Goal: Task Accomplishment & Management: Manage account settings

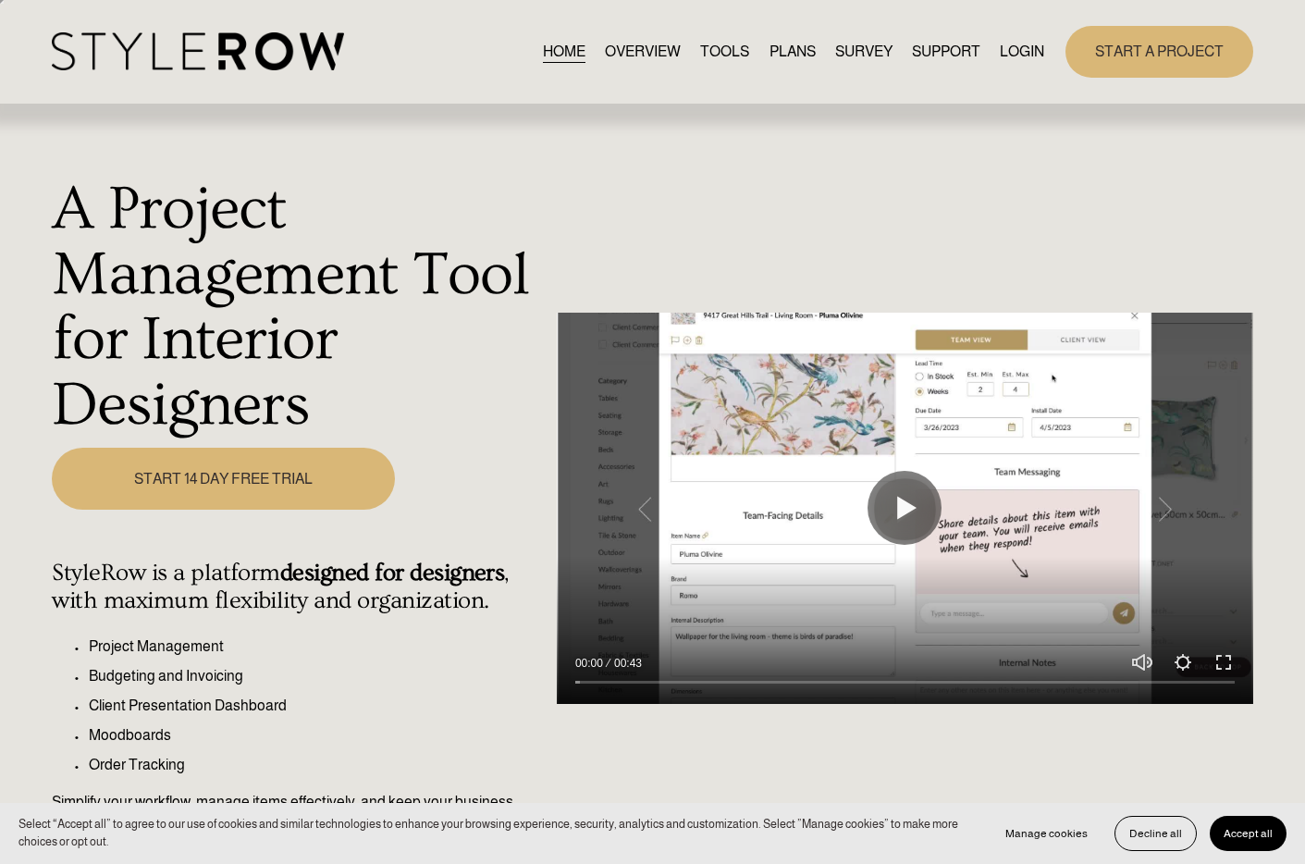
click at [1028, 43] on link "LOGIN" at bounding box center [1022, 51] width 44 height 25
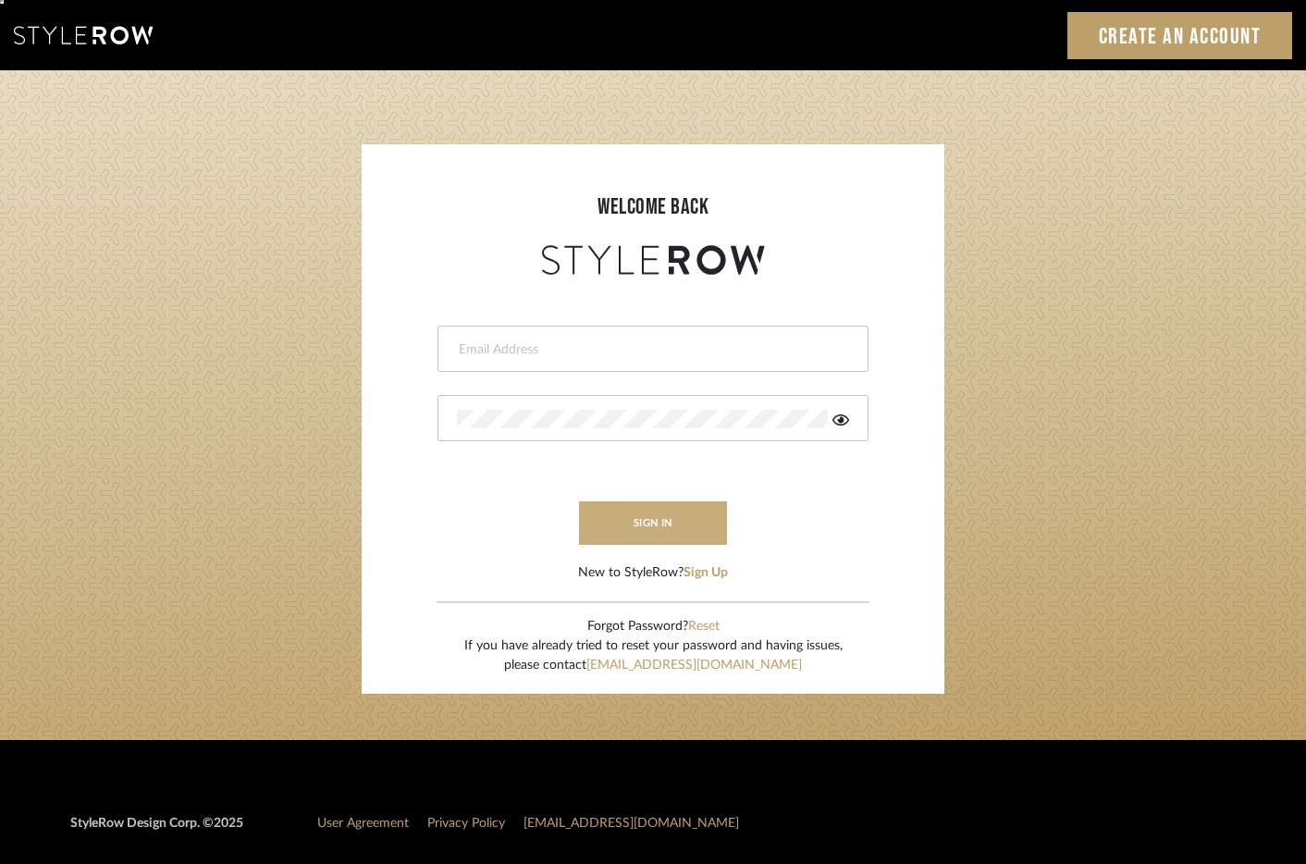
type input "erinn@erinnv.com"
click at [638, 533] on button "sign in" at bounding box center [653, 522] width 148 height 43
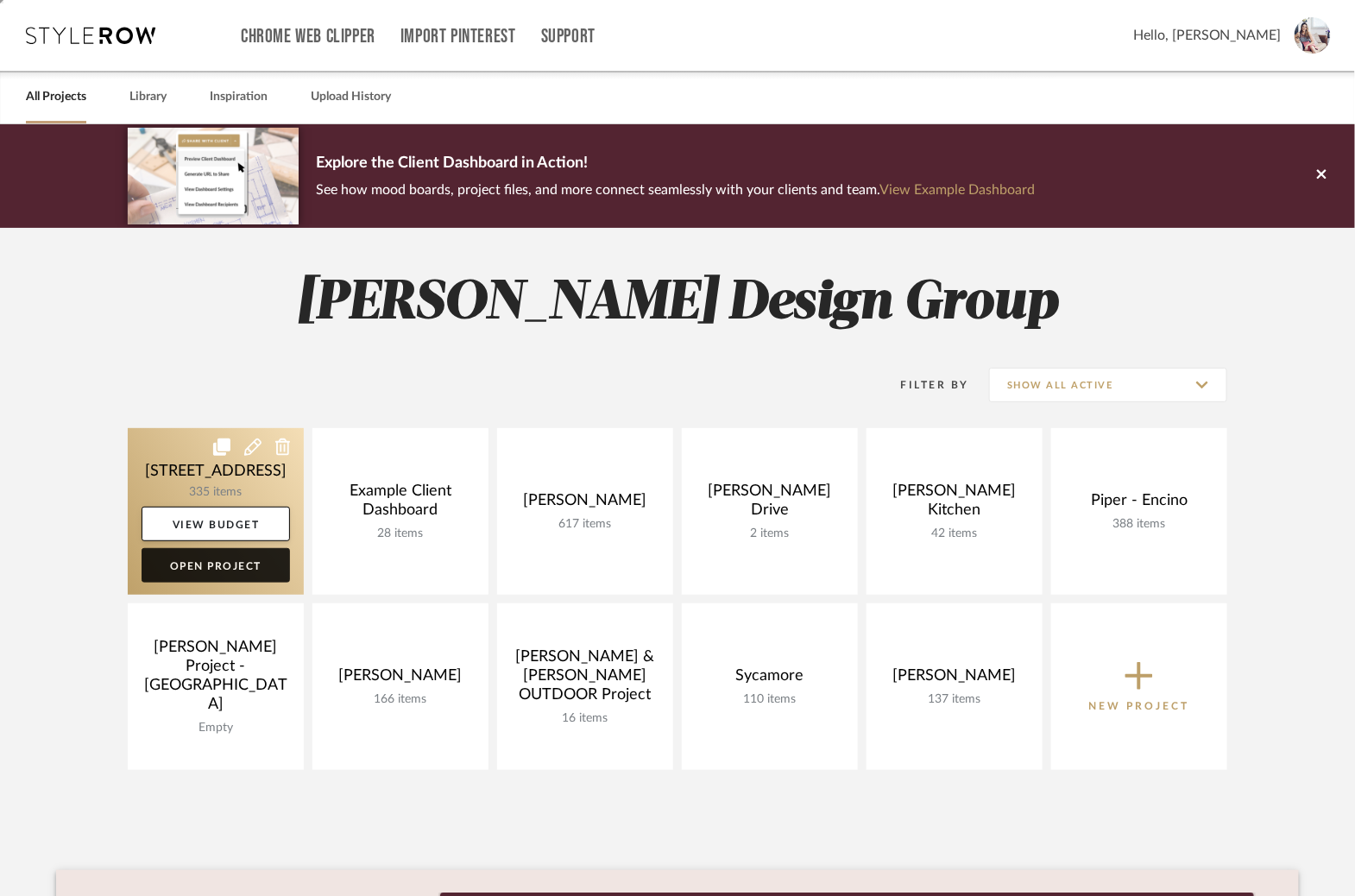
click at [232, 569] on link "Open Project" at bounding box center [216, 565] width 148 height 35
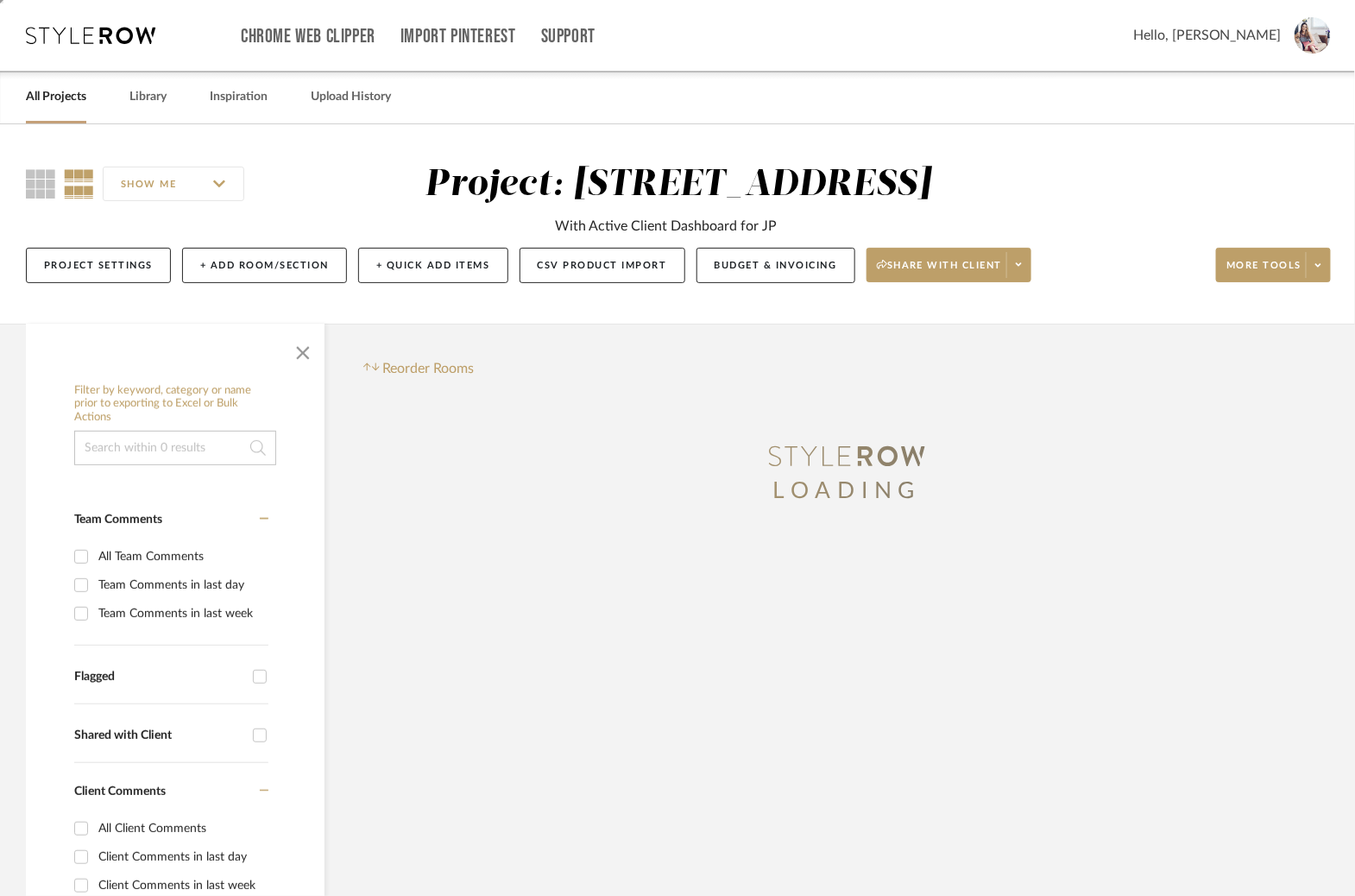
click at [109, 449] on input at bounding box center [175, 447] width 202 height 35
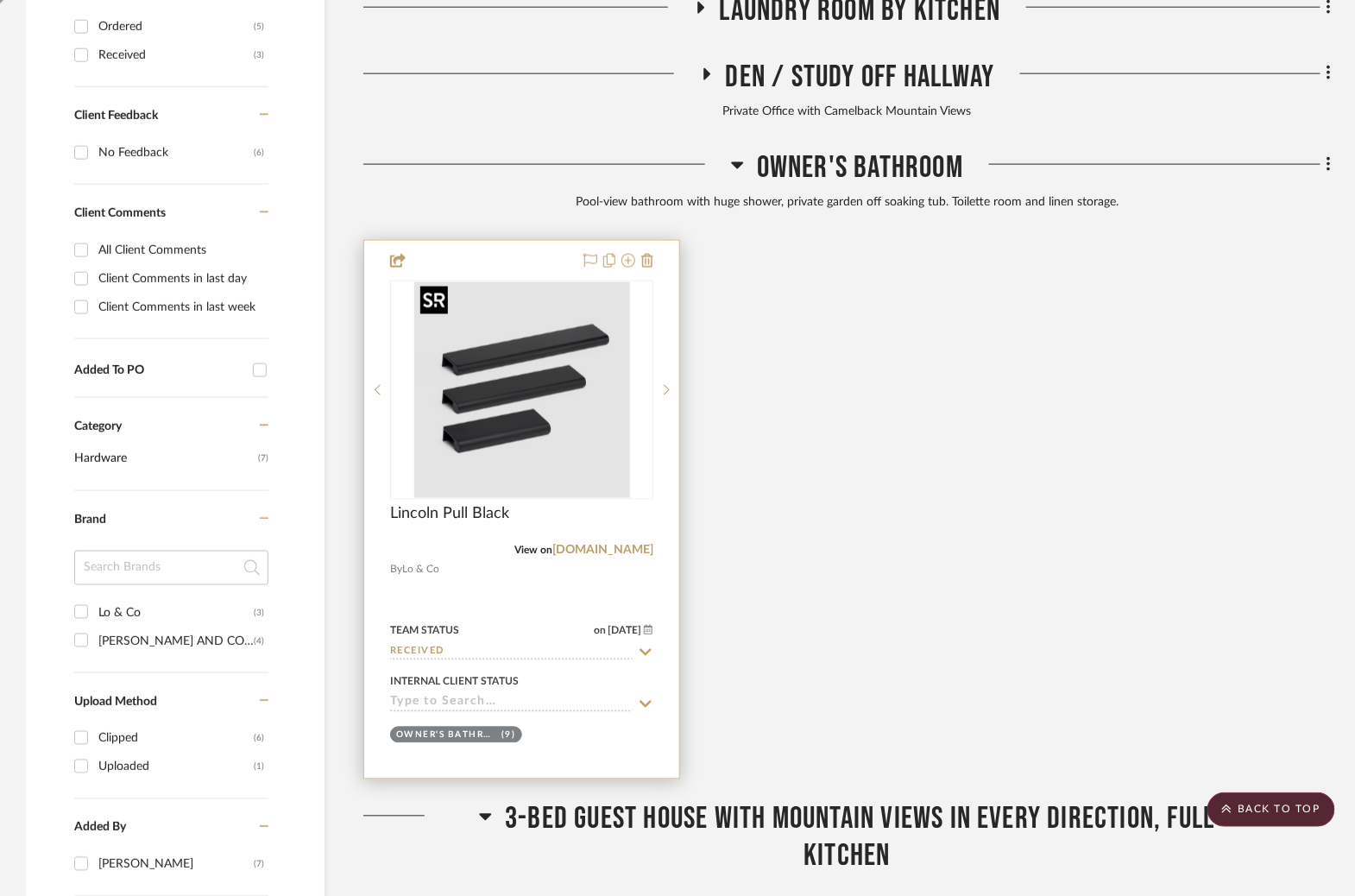
scroll to position [804, 0]
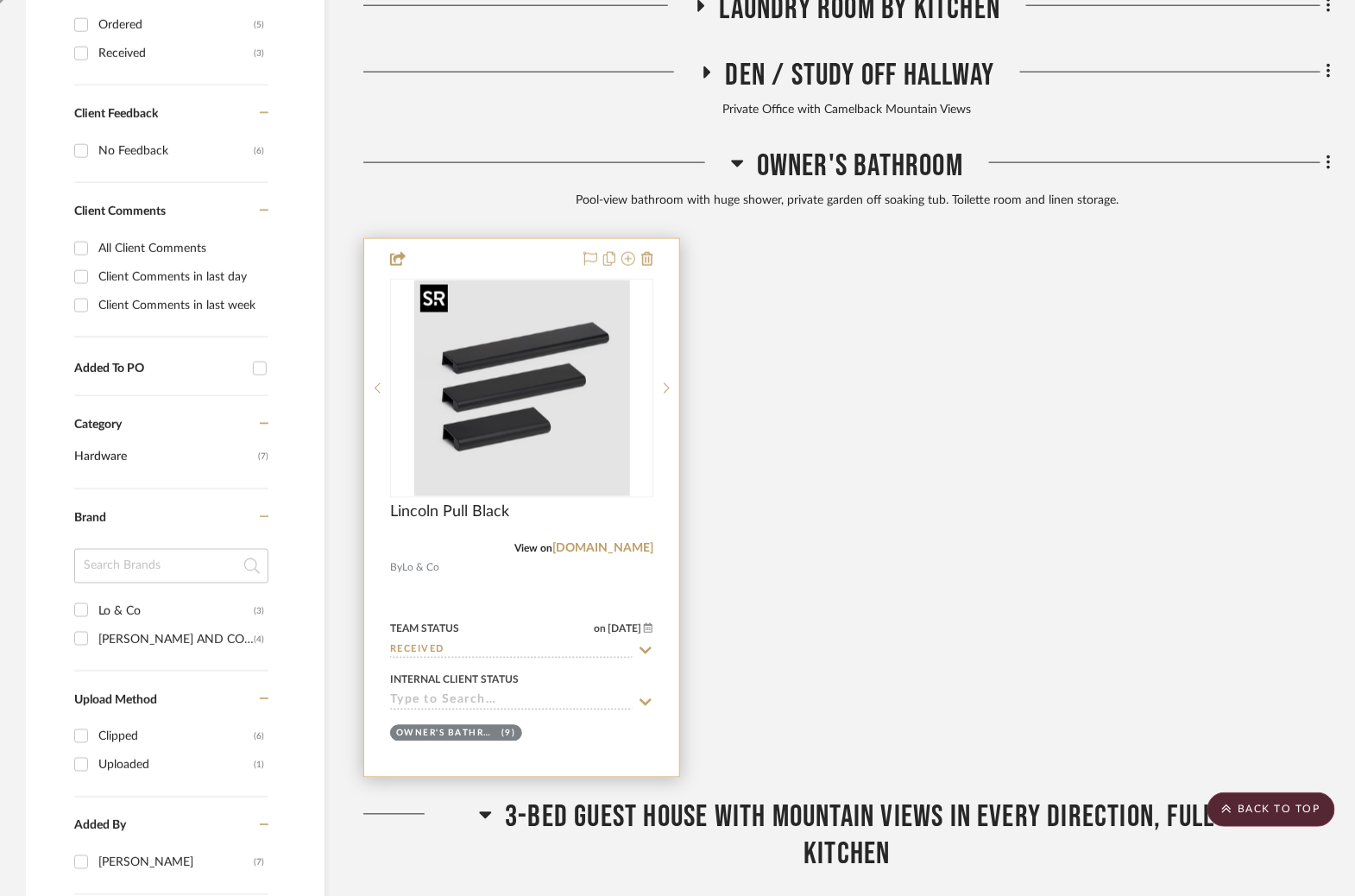
type input "lo and co"
click at [0, 0] on img at bounding box center [0, 0] width 0 height 0
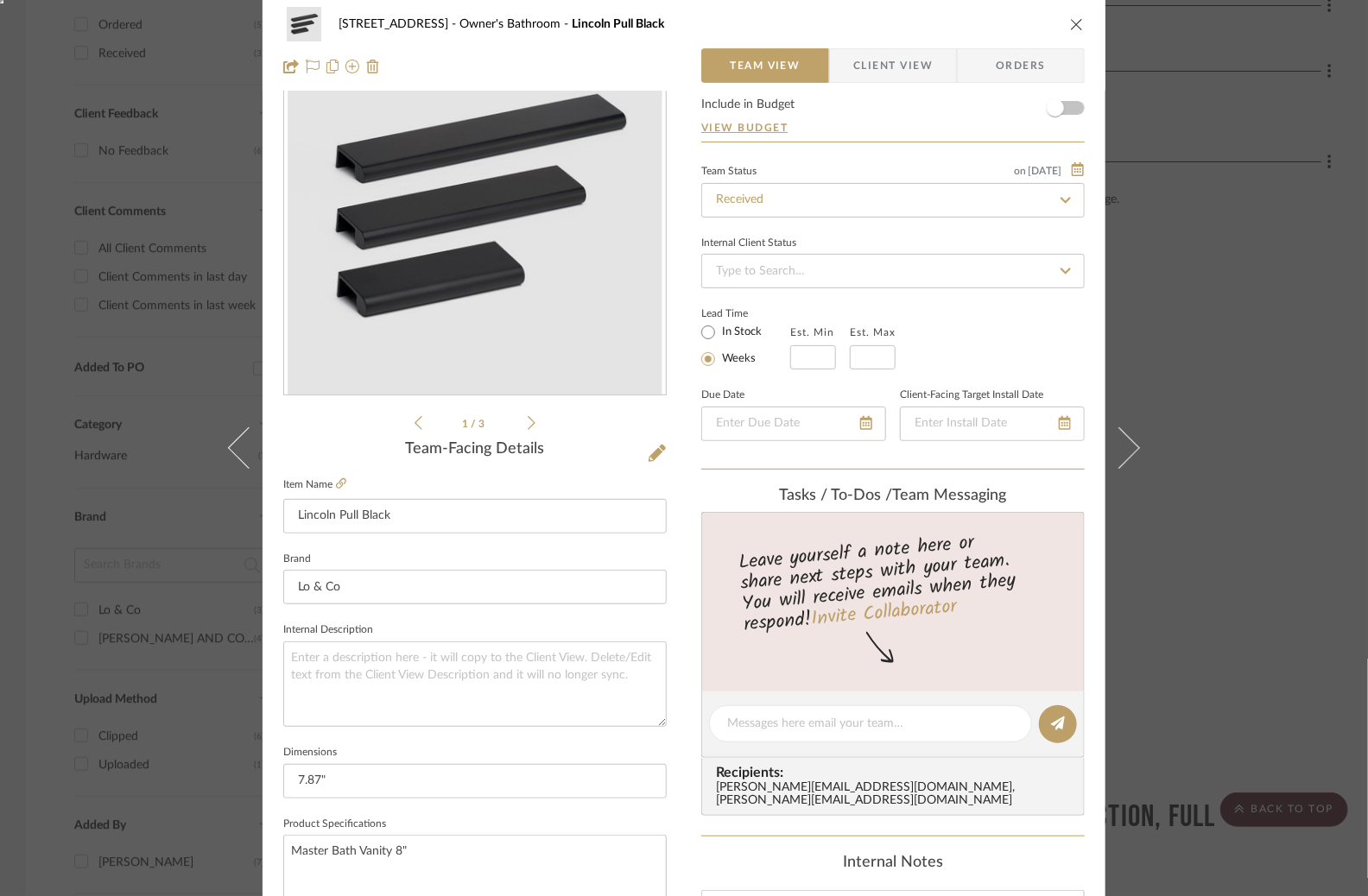
scroll to position [0, 0]
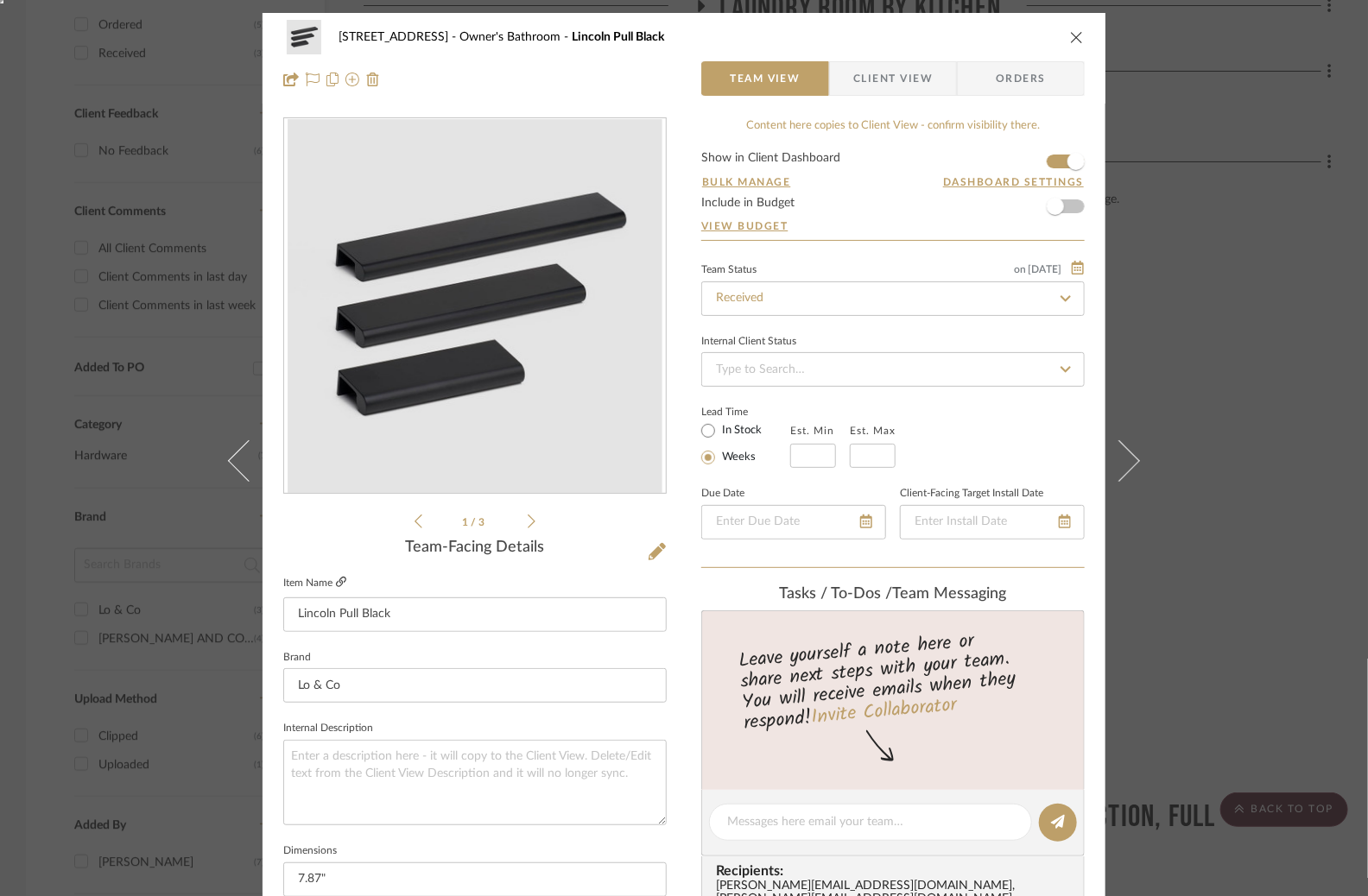
click at [336, 581] on icon at bounding box center [341, 581] width 10 height 10
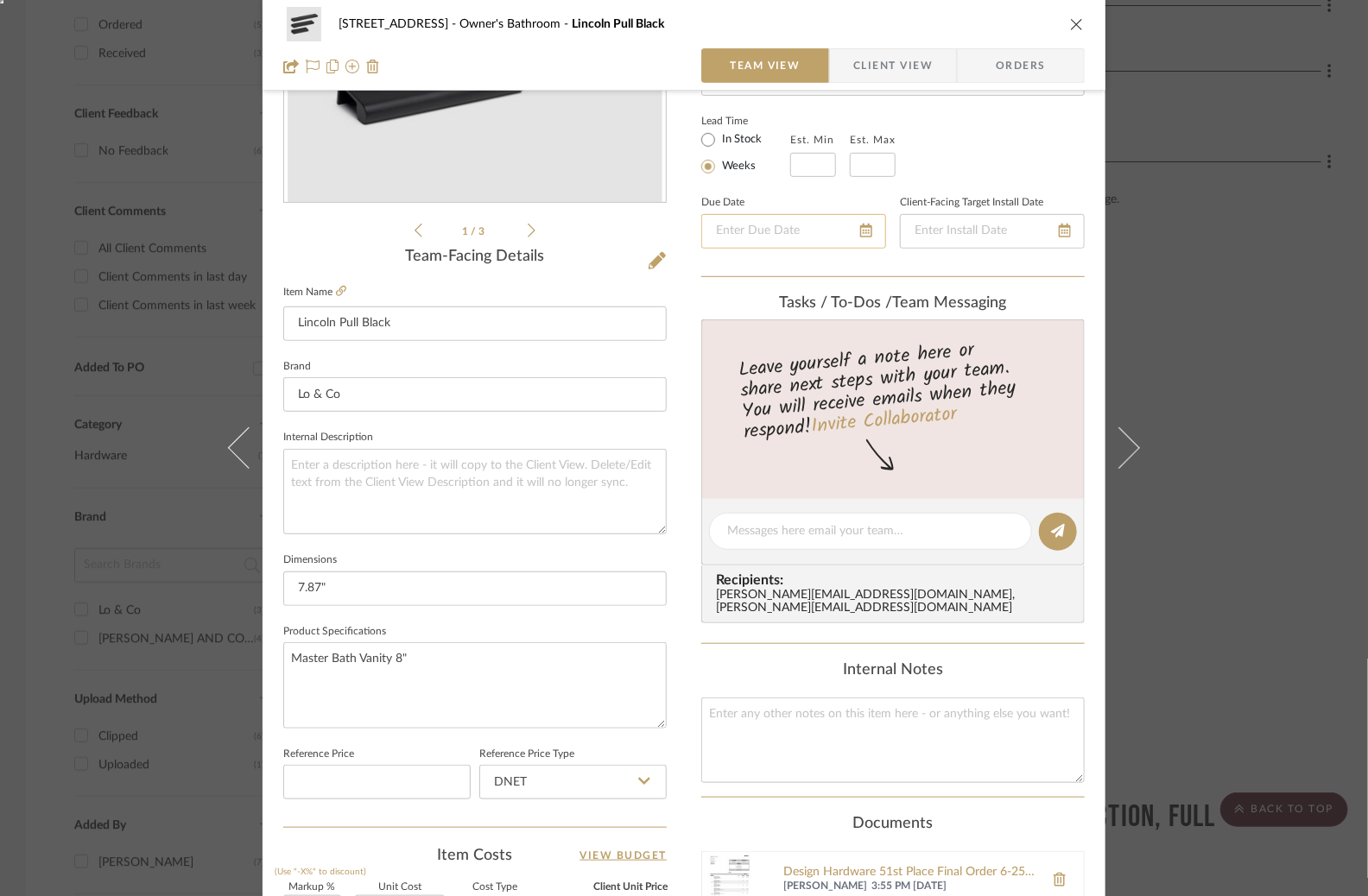
scroll to position [312, 0]
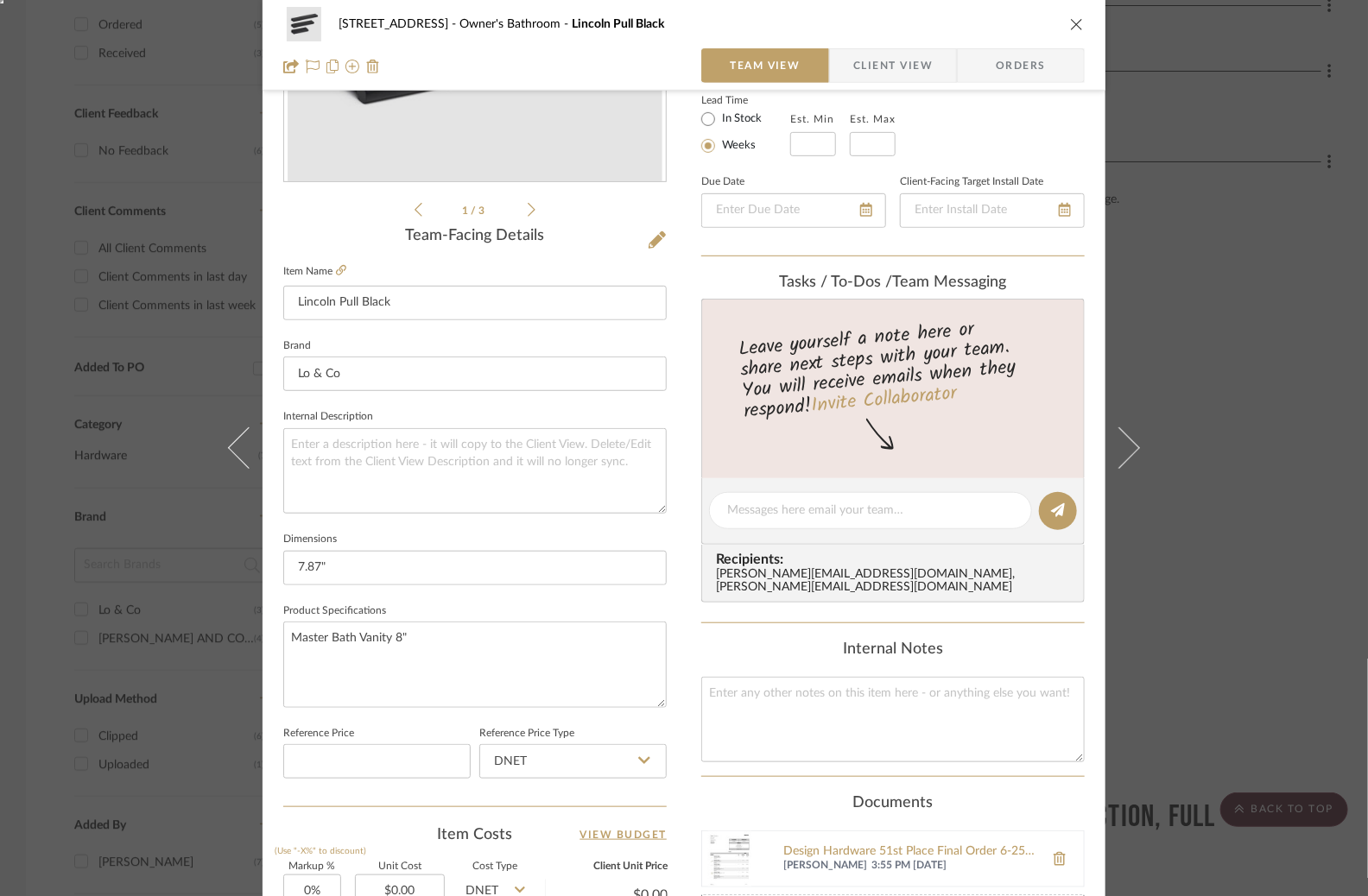
click at [1007, 70] on span "Orders" at bounding box center [1021, 65] width 88 height 35
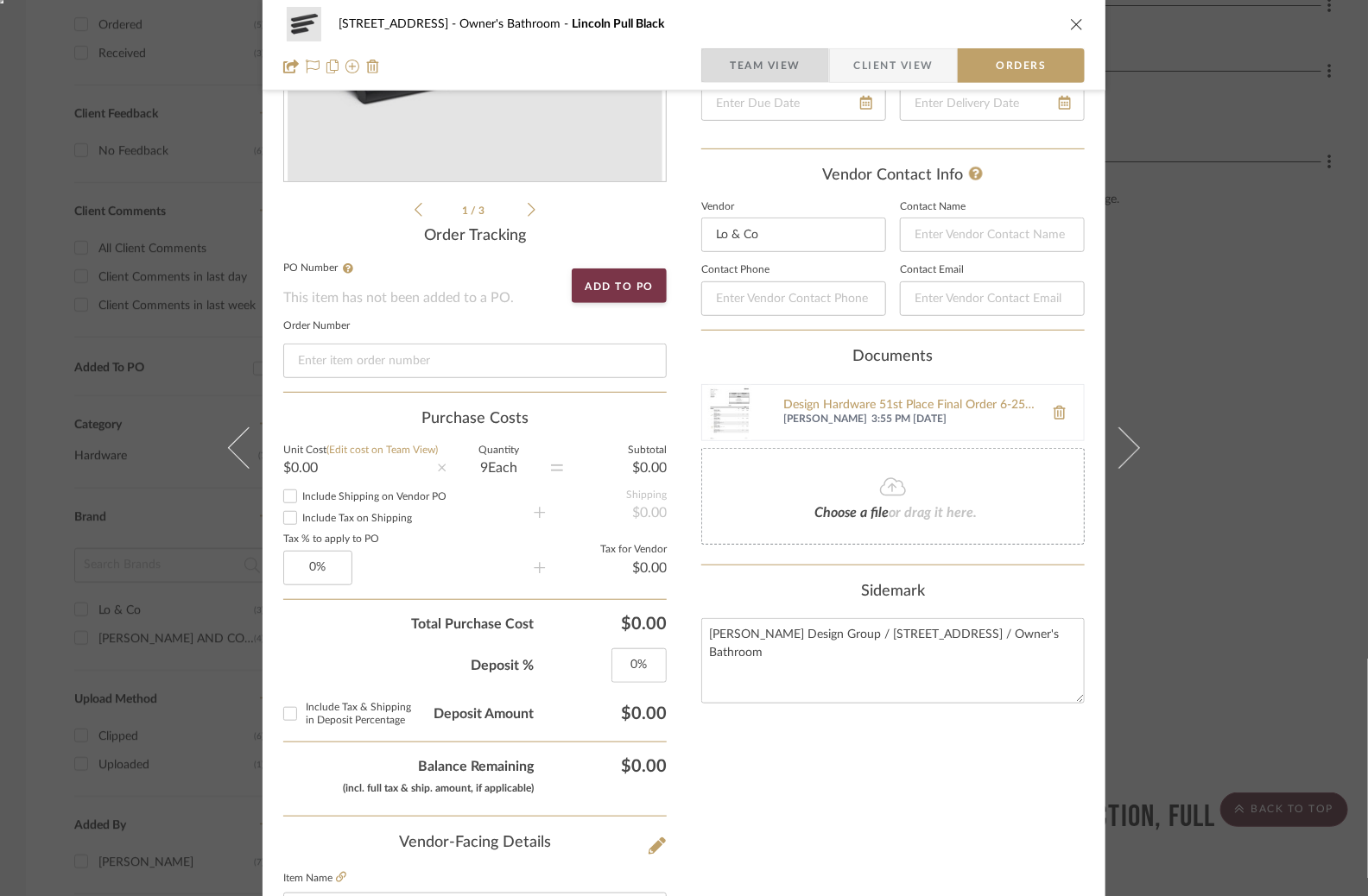
click at [757, 69] on span "Team View" at bounding box center [765, 65] width 71 height 35
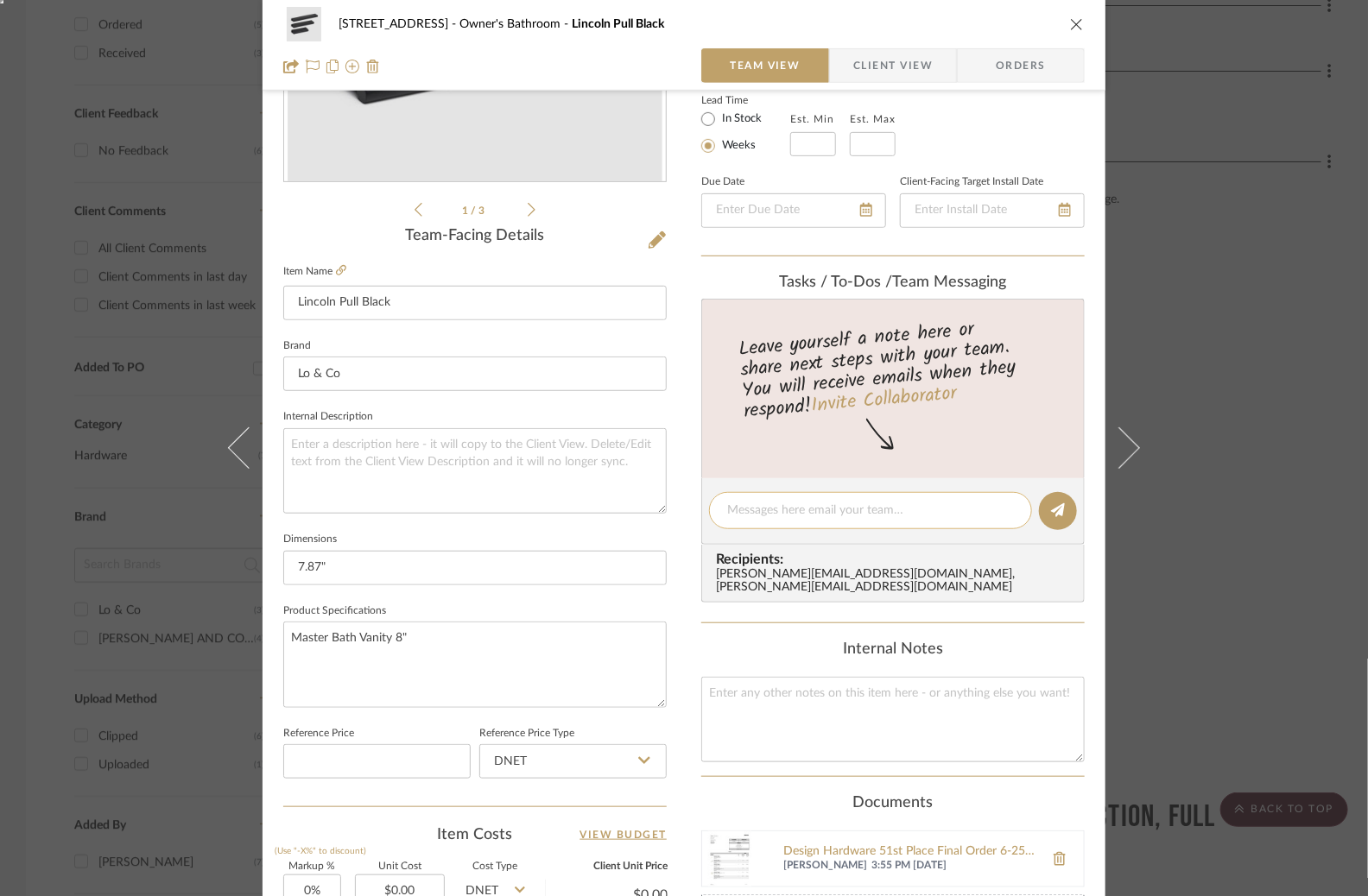
click at [754, 507] on textarea at bounding box center [870, 510] width 287 height 18
click at [952, 511] on textarea "Need 2 small and 2 large for master bath laudry doors" at bounding box center [870, 510] width 287 height 18
type textarea "Need 2 small and 2 large for master bath laundry doors"
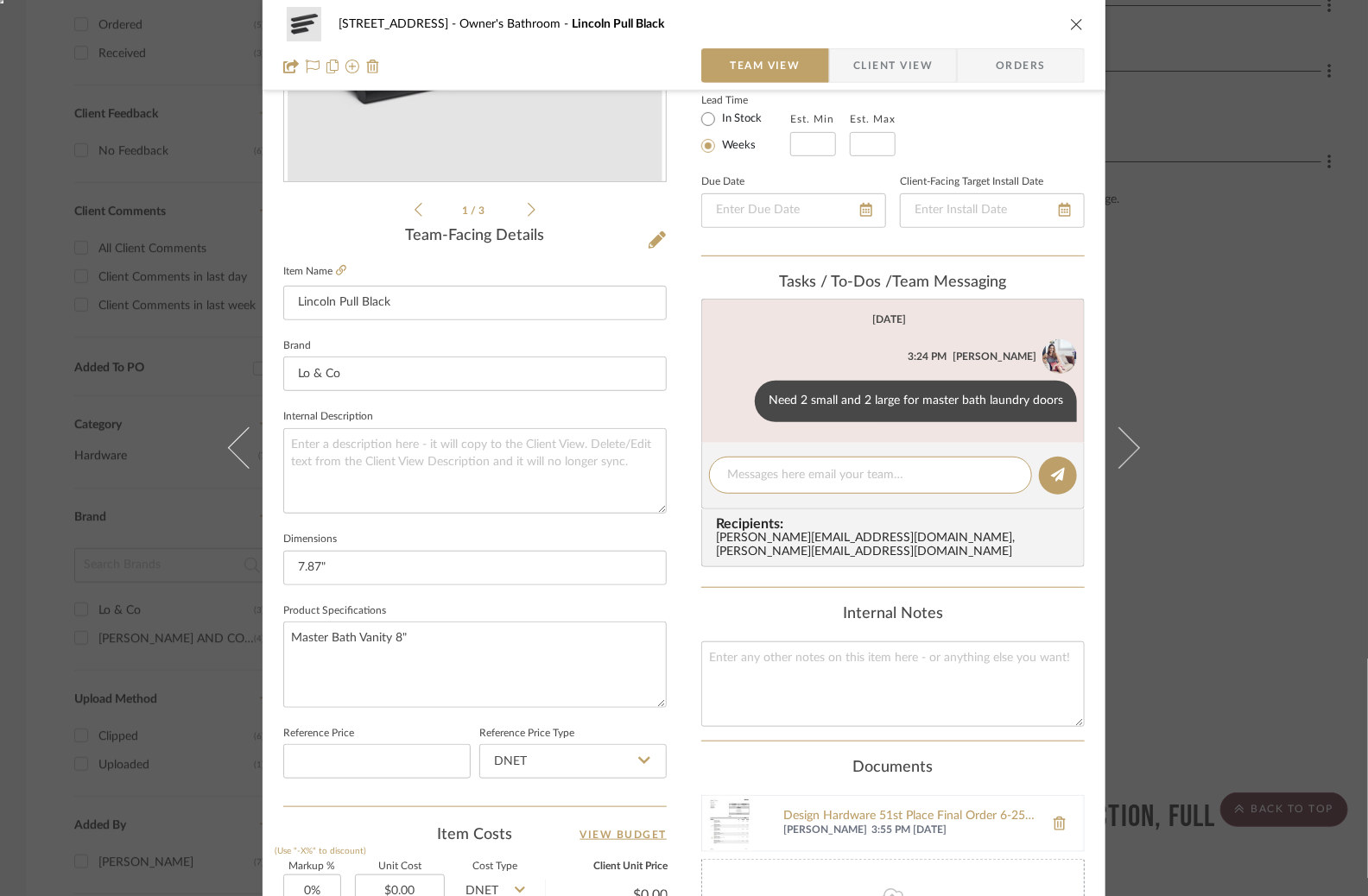
click at [1274, 345] on div "6135 N. 51st Place Owner's Bathroom Lincoln Pull Black Team View Client View Or…" at bounding box center [684, 448] width 1368 height 896
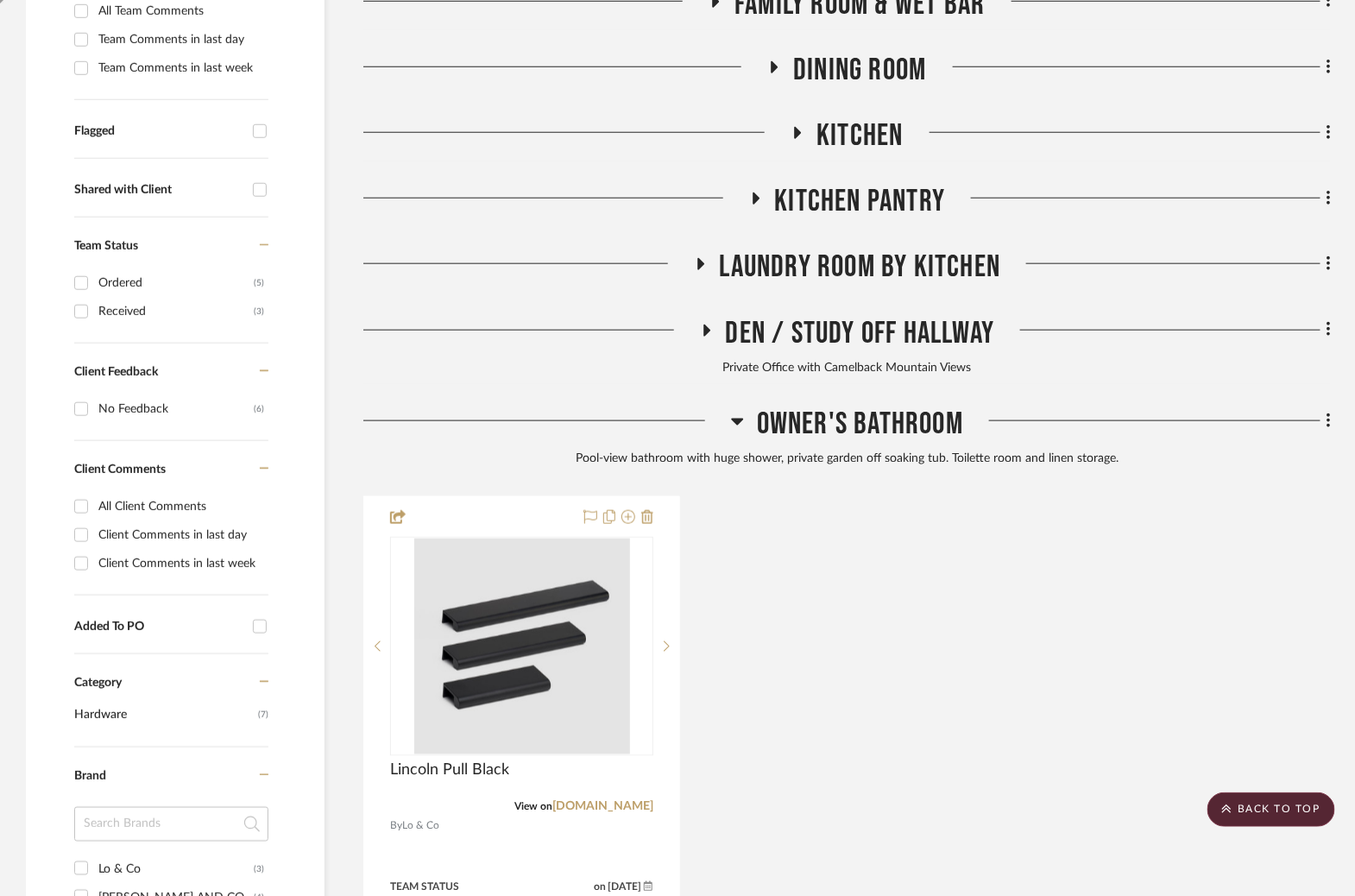
scroll to position [544, 0]
click at [793, 132] on icon at bounding box center [797, 134] width 21 height 13
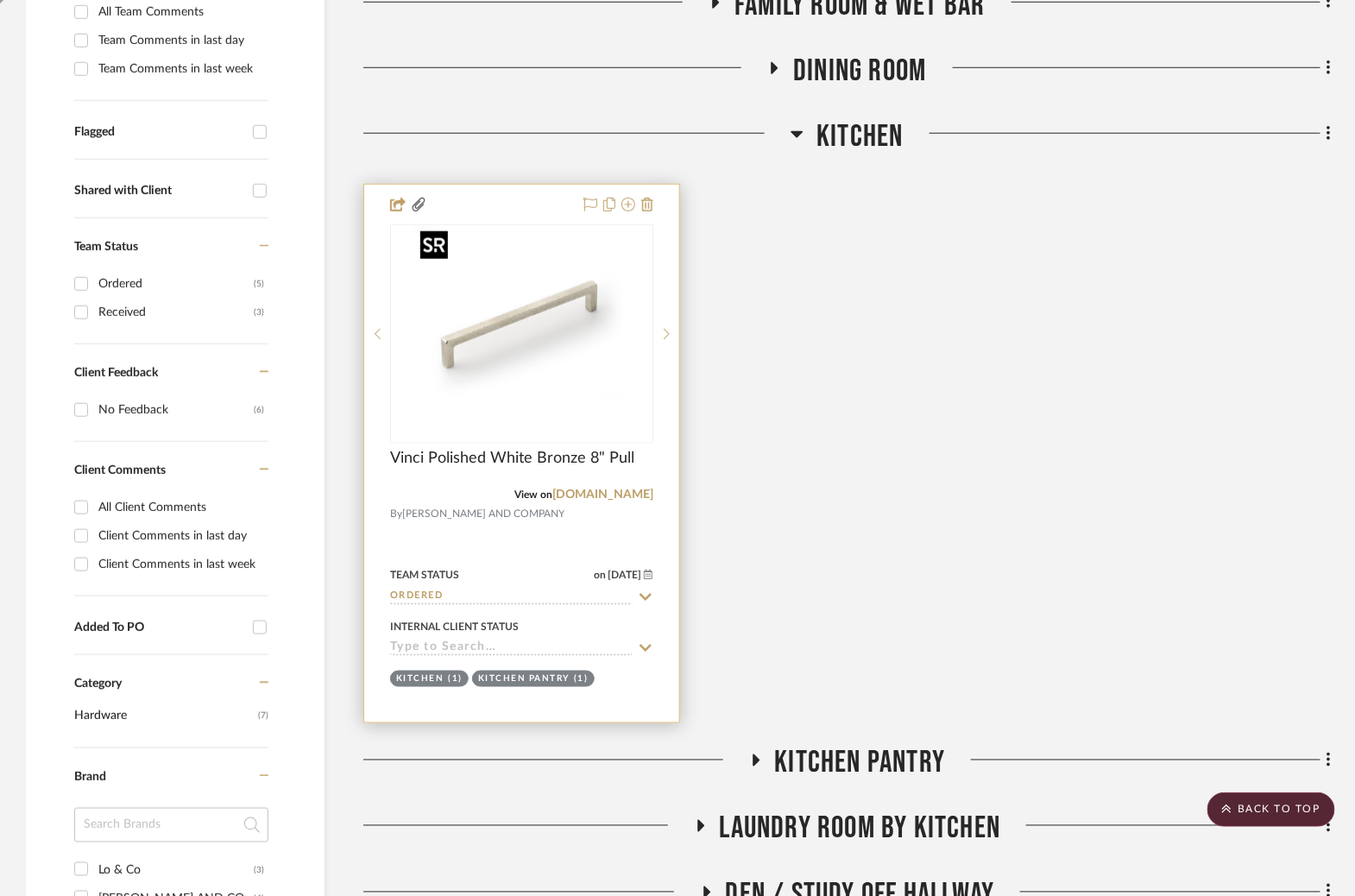
click at [524, 315] on img "0" at bounding box center [522, 333] width 216 height 216
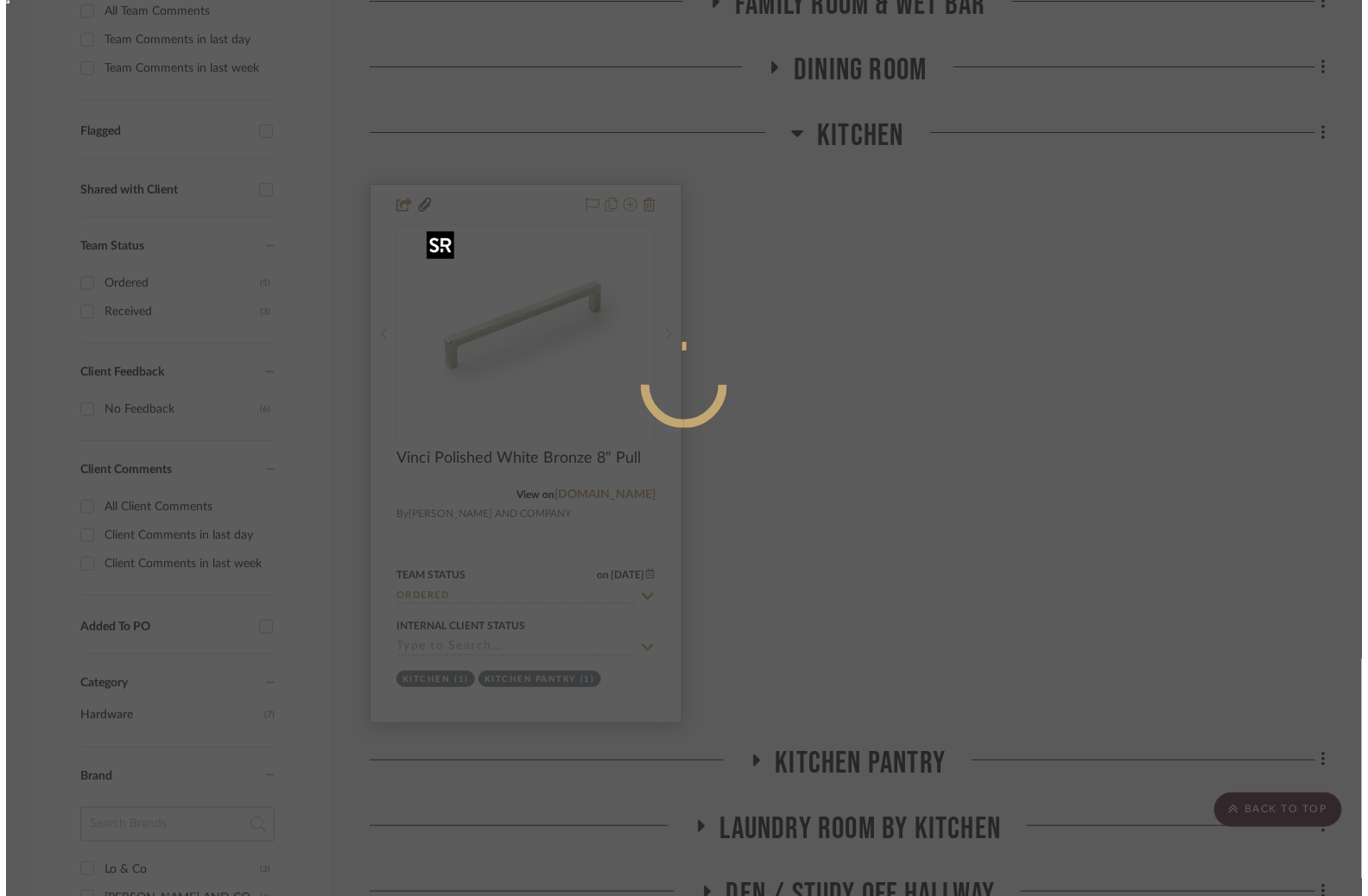
scroll to position [0, 0]
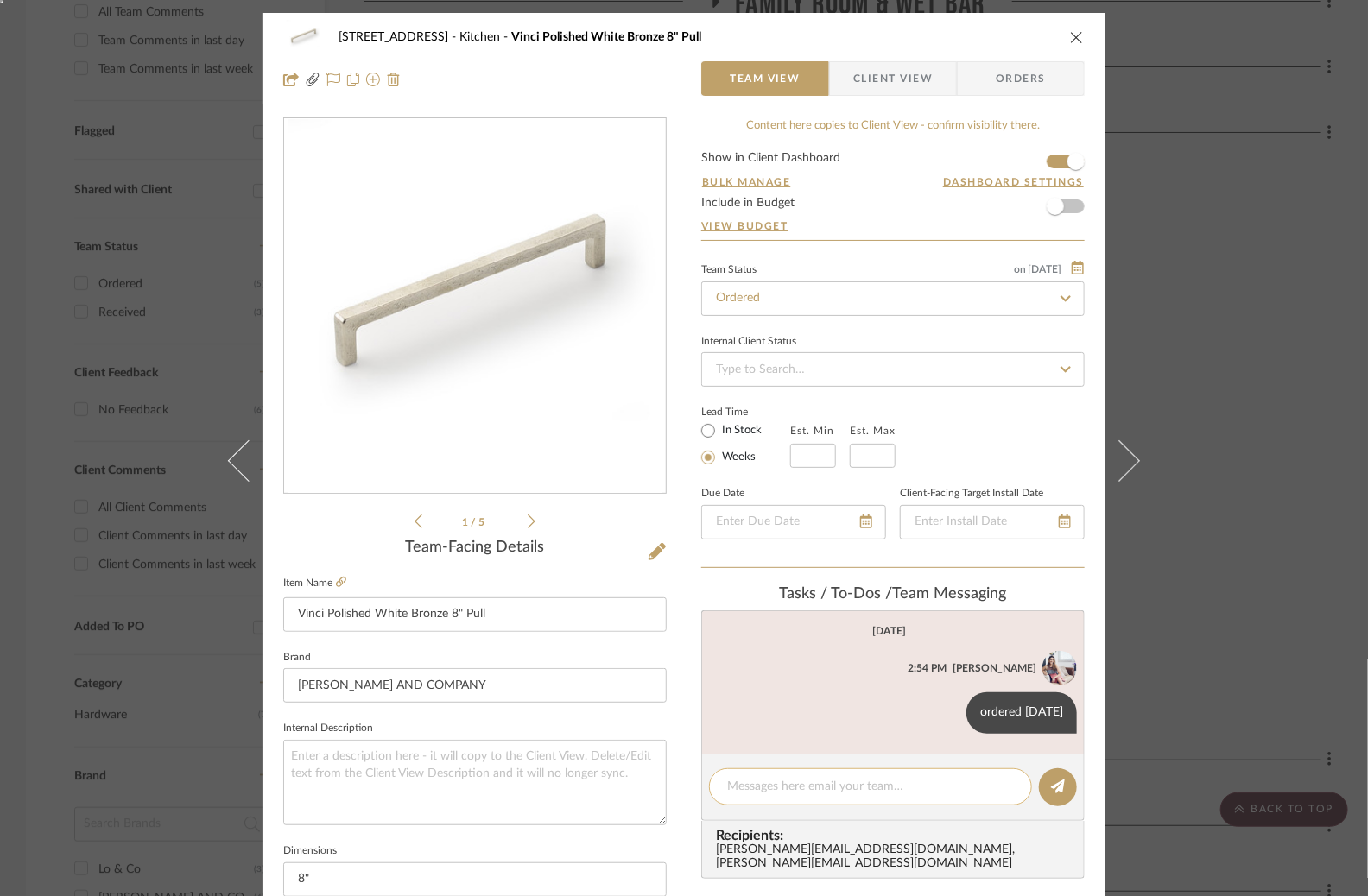
click at [768, 786] on textarea at bounding box center [870, 786] width 287 height 18
type textarea "Need to order more for kitchen and laundry room"
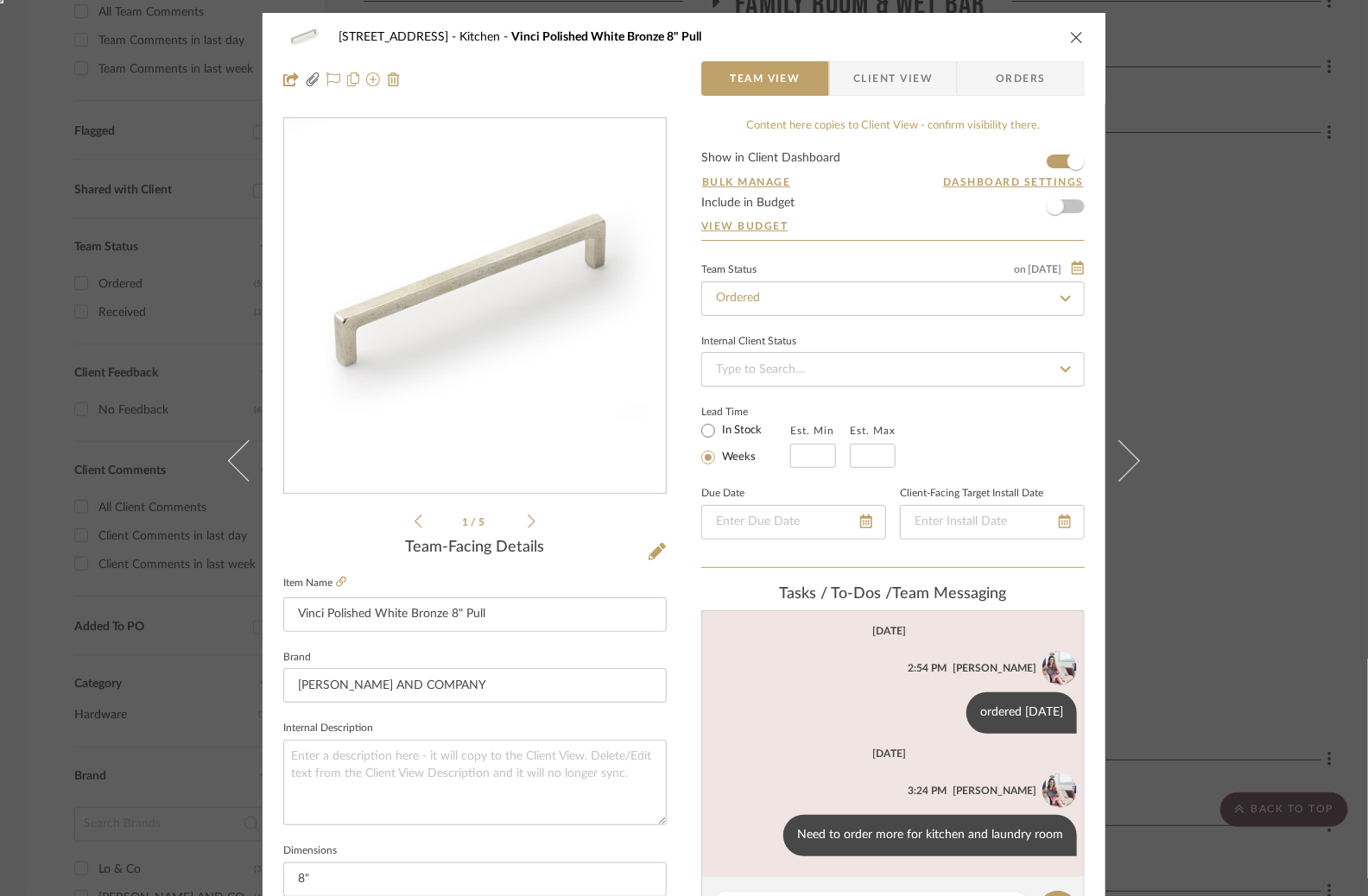
click at [1234, 553] on div "6135 N. 51st Place Kitchen Vinci Polished White Bronze 8" Pull Team View Client…" at bounding box center [684, 448] width 1368 height 896
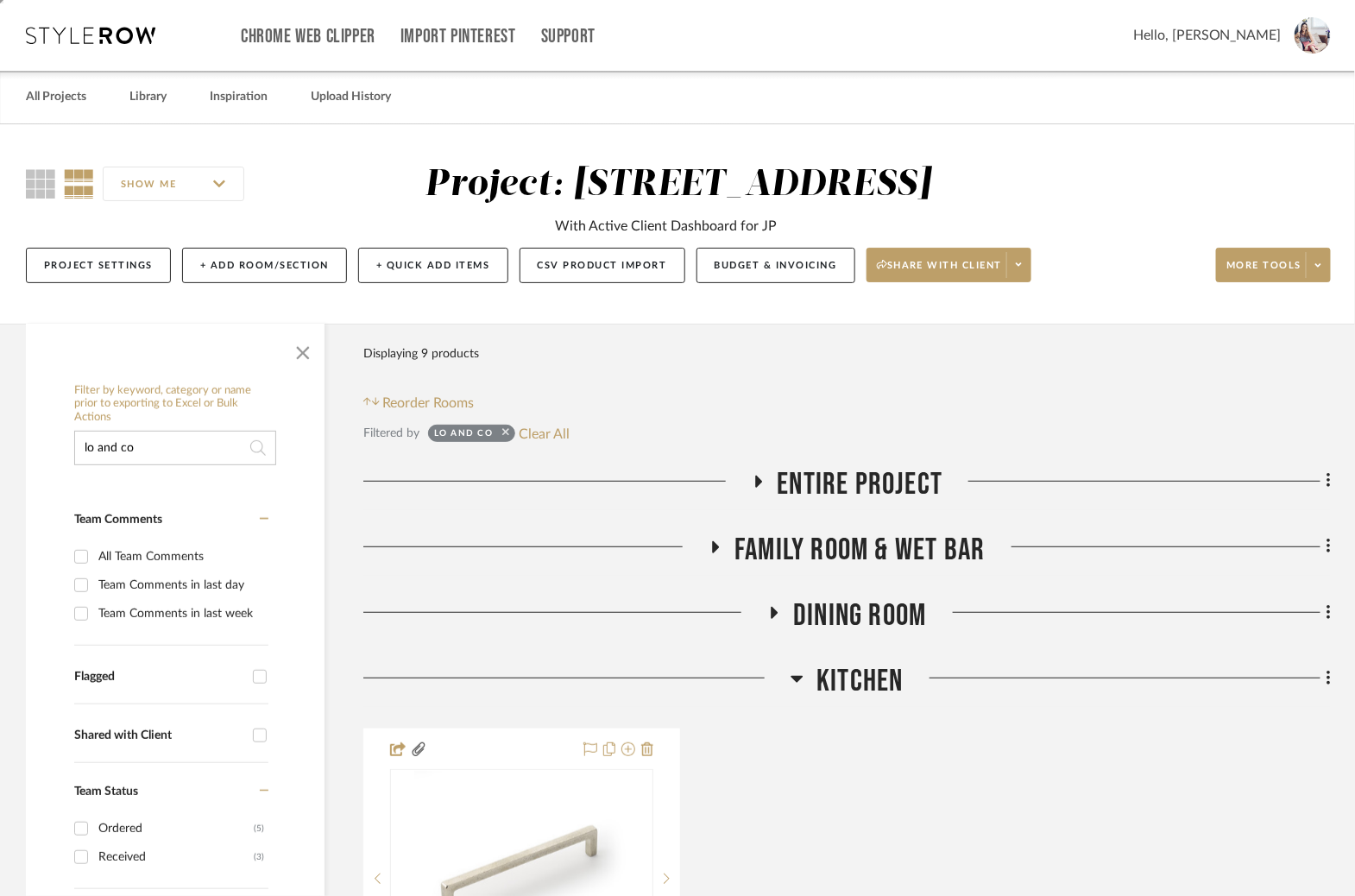
click at [507, 435] on icon at bounding box center [505, 432] width 7 height 7
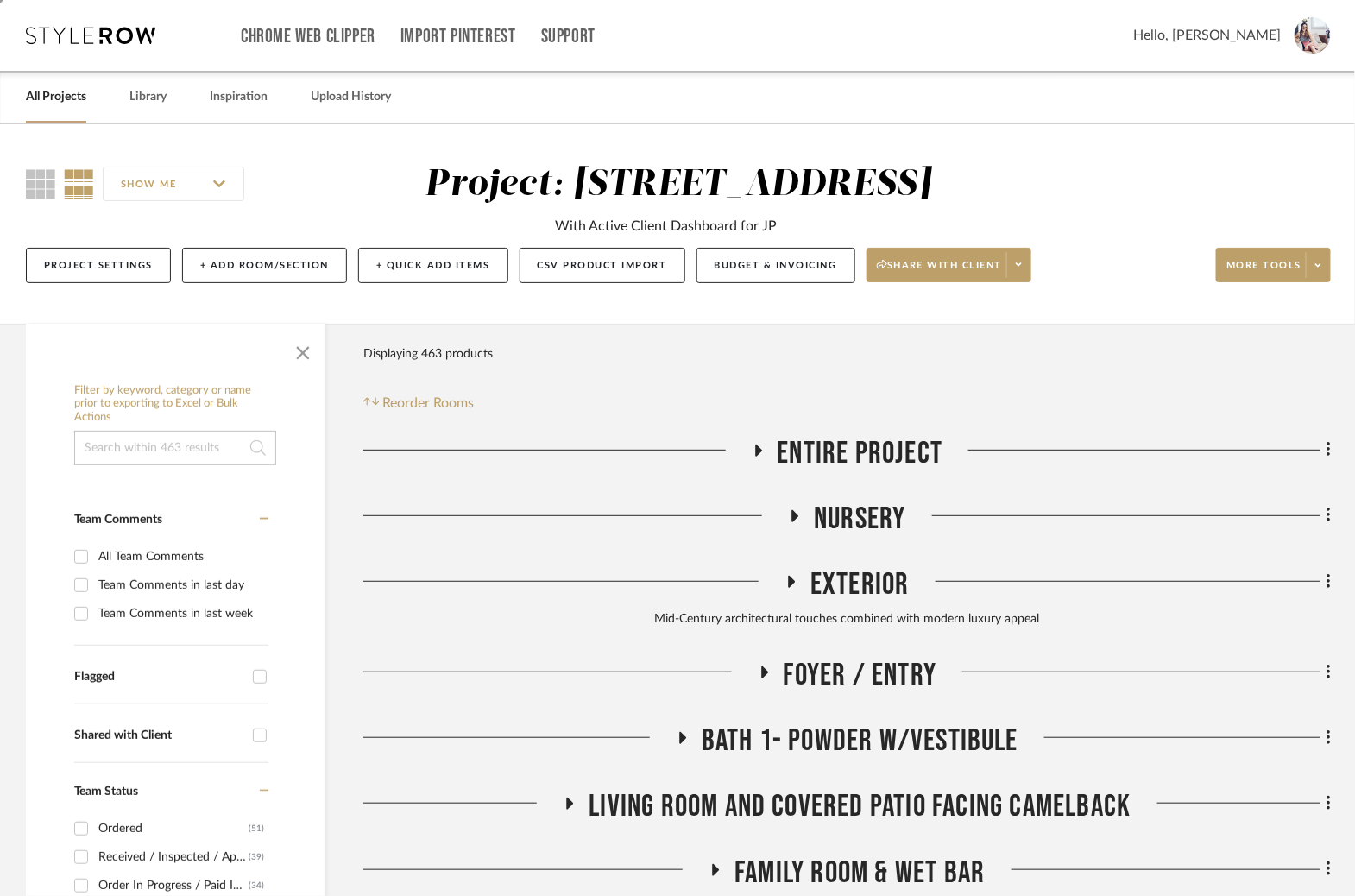
click at [118, 453] on input at bounding box center [175, 447] width 202 height 35
type input "schaub"
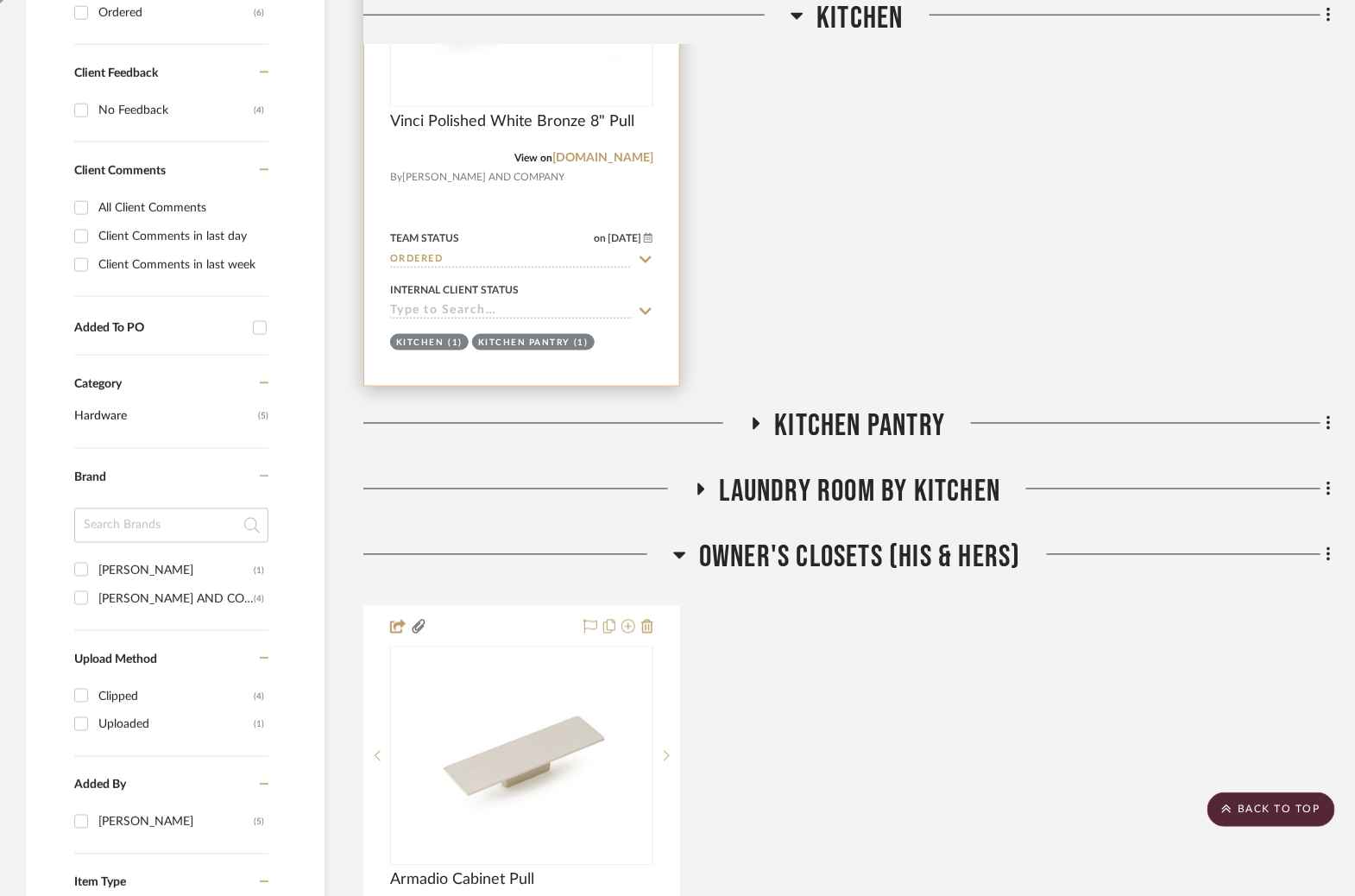
scroll to position [1021, 0]
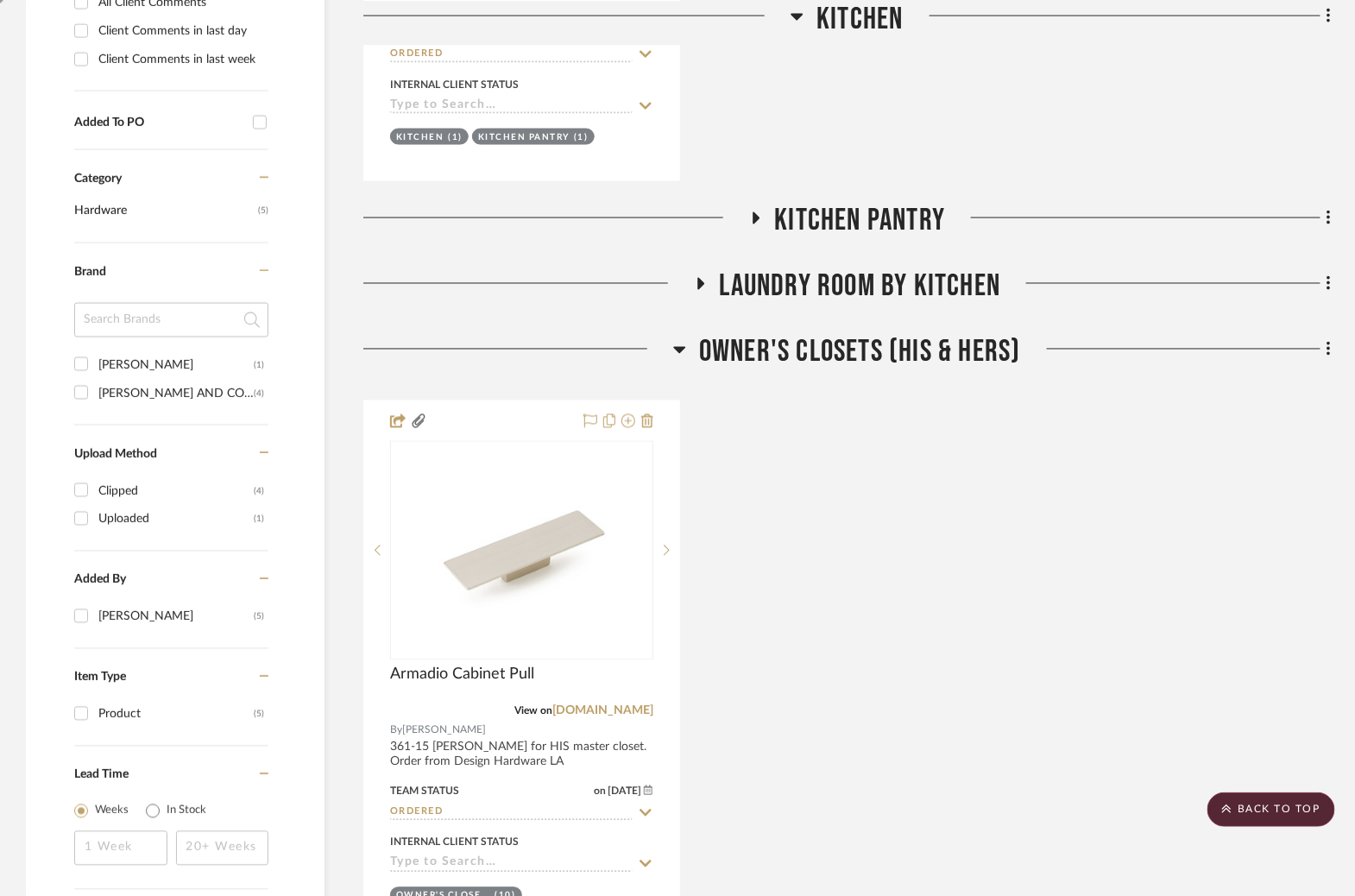
click at [705, 281] on icon at bounding box center [700, 285] width 21 height 13
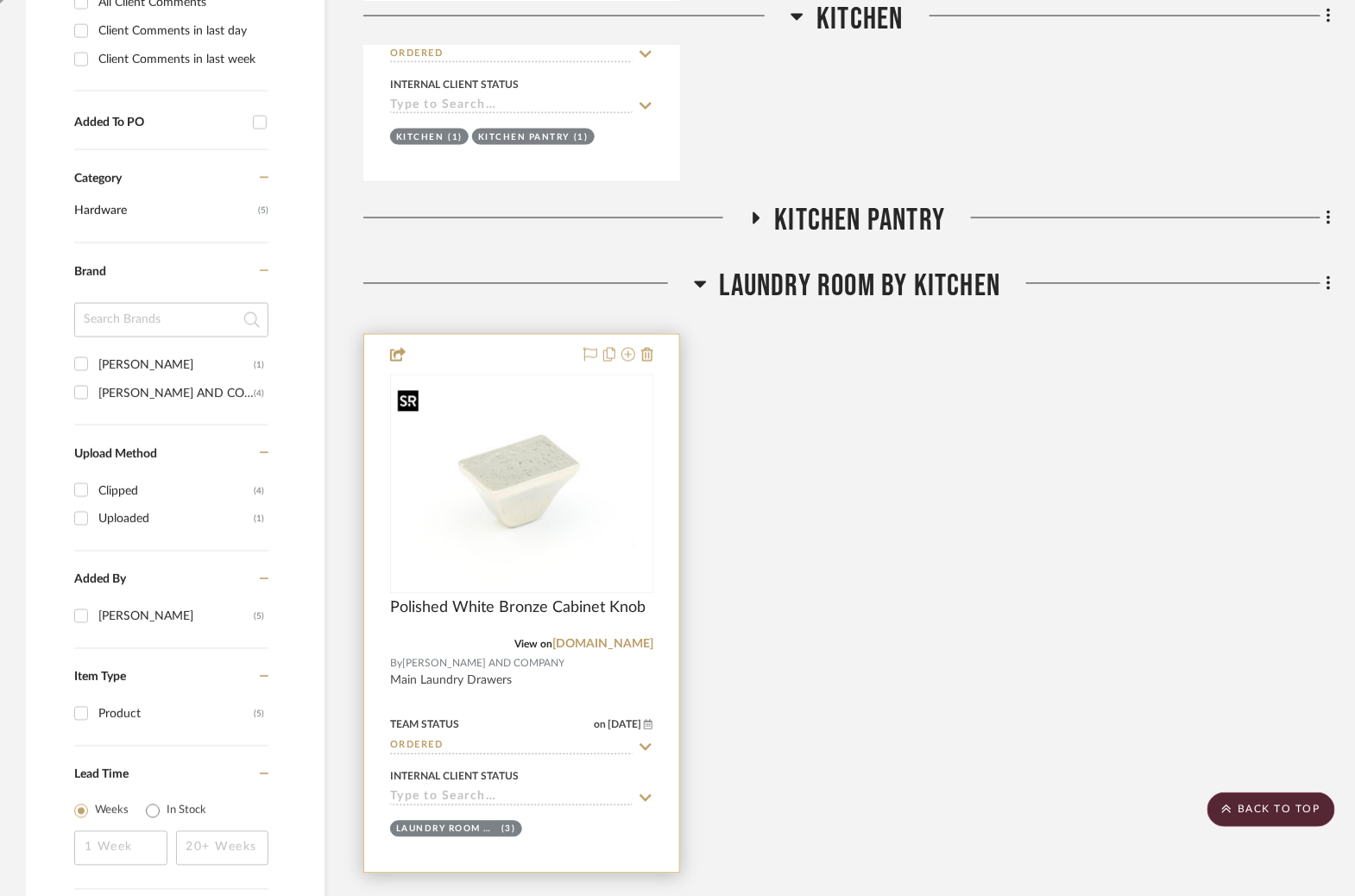
click at [535, 475] on img "0" at bounding box center [522, 483] width 259 height 195
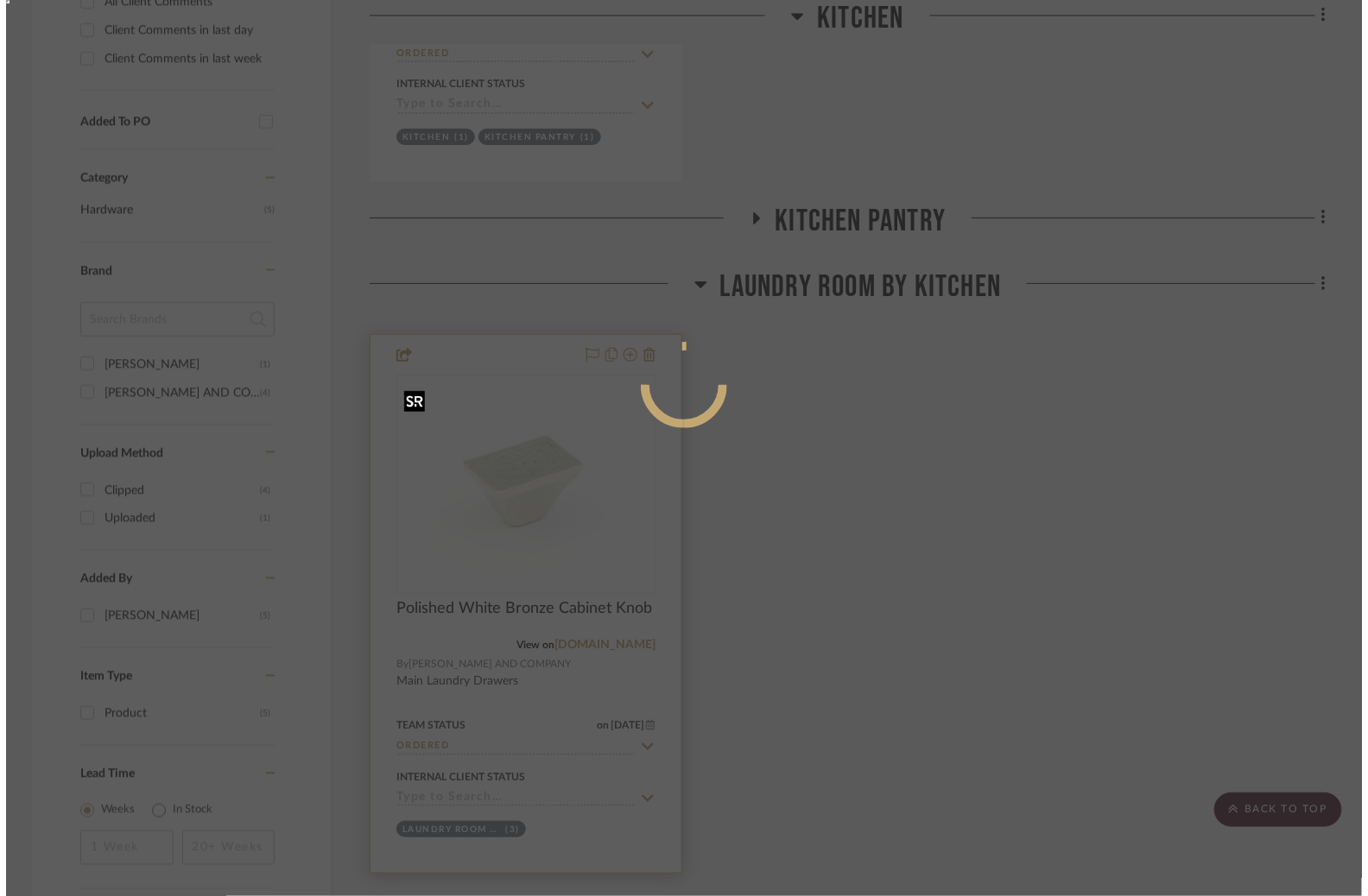
scroll to position [0, 0]
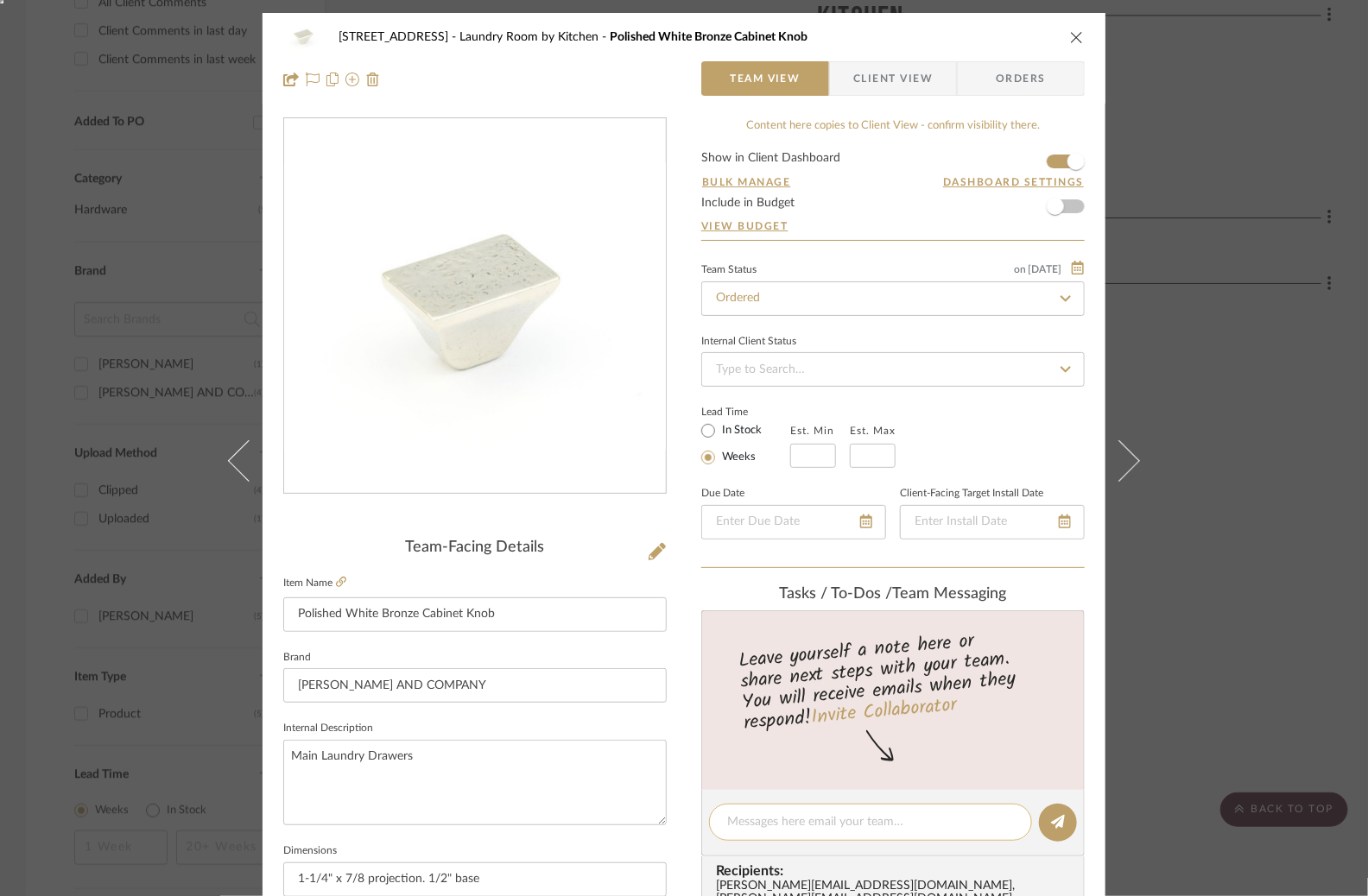
click at [748, 822] on textarea at bounding box center [870, 821] width 287 height 18
type textarea "need more"
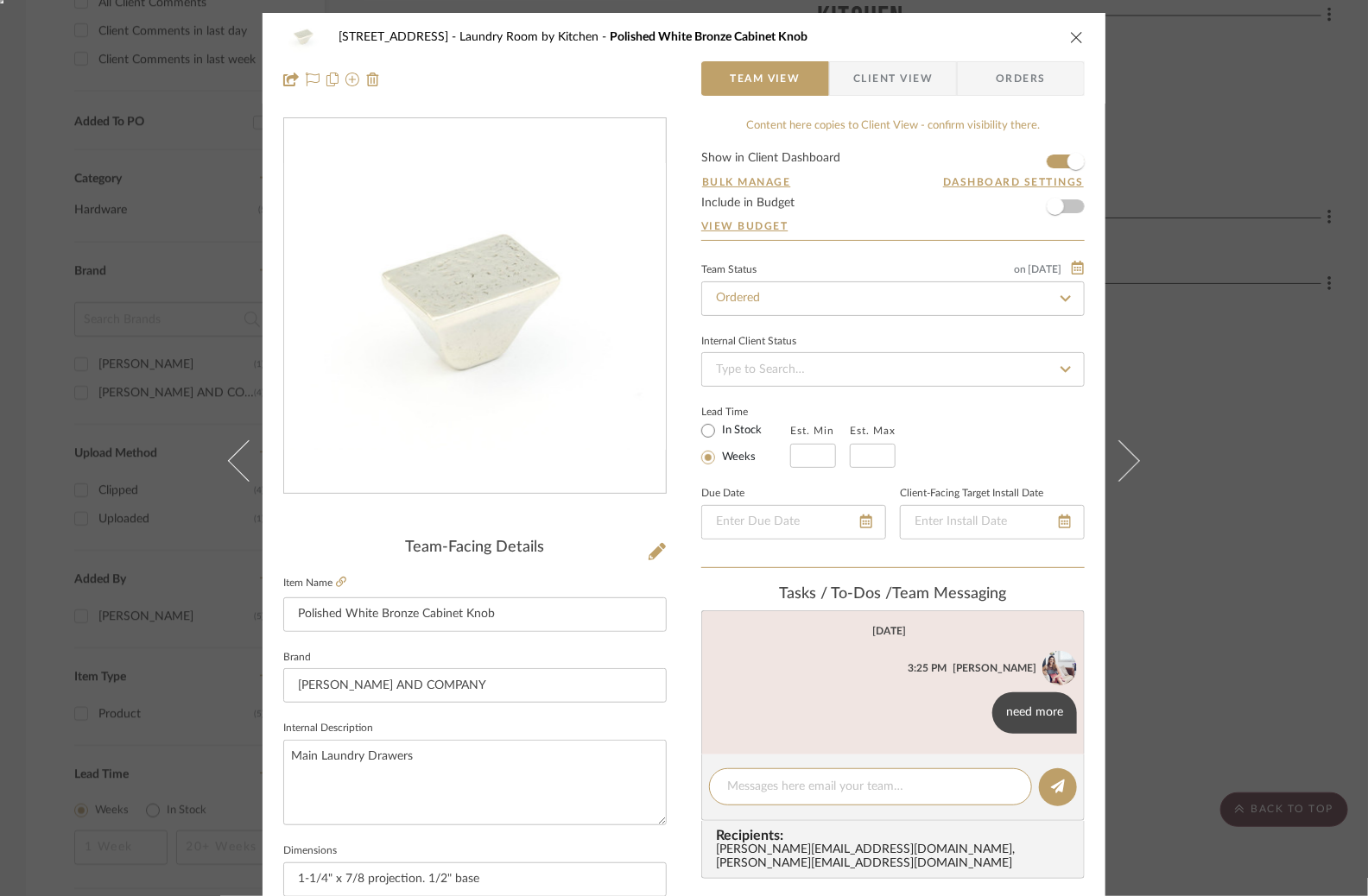
click at [1165, 639] on div "6135 N. 51st Place Laundry Room by Kitchen Polished White Bronze Cabinet Knob T…" at bounding box center [684, 448] width 1368 height 896
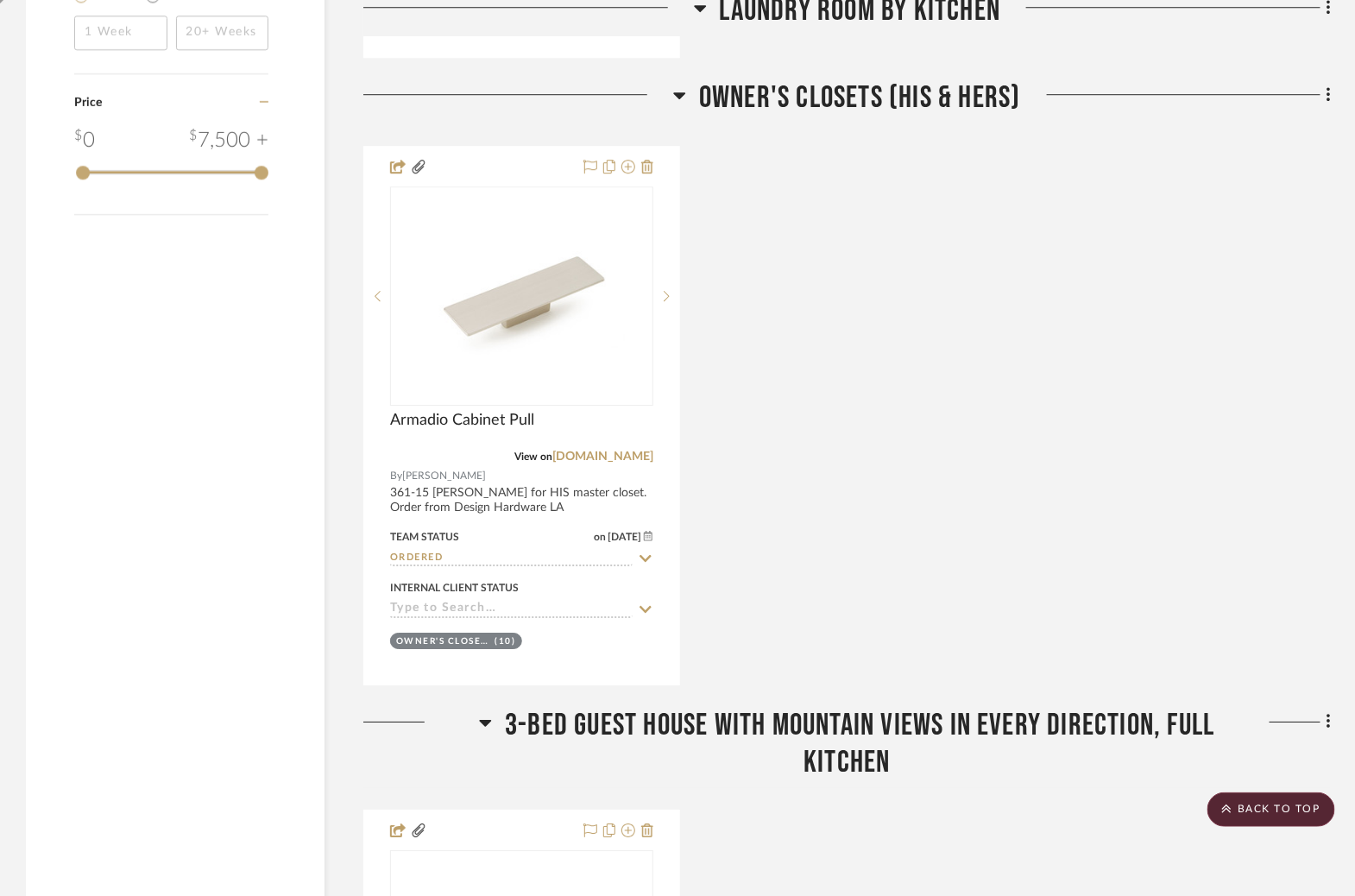
scroll to position [1922, 0]
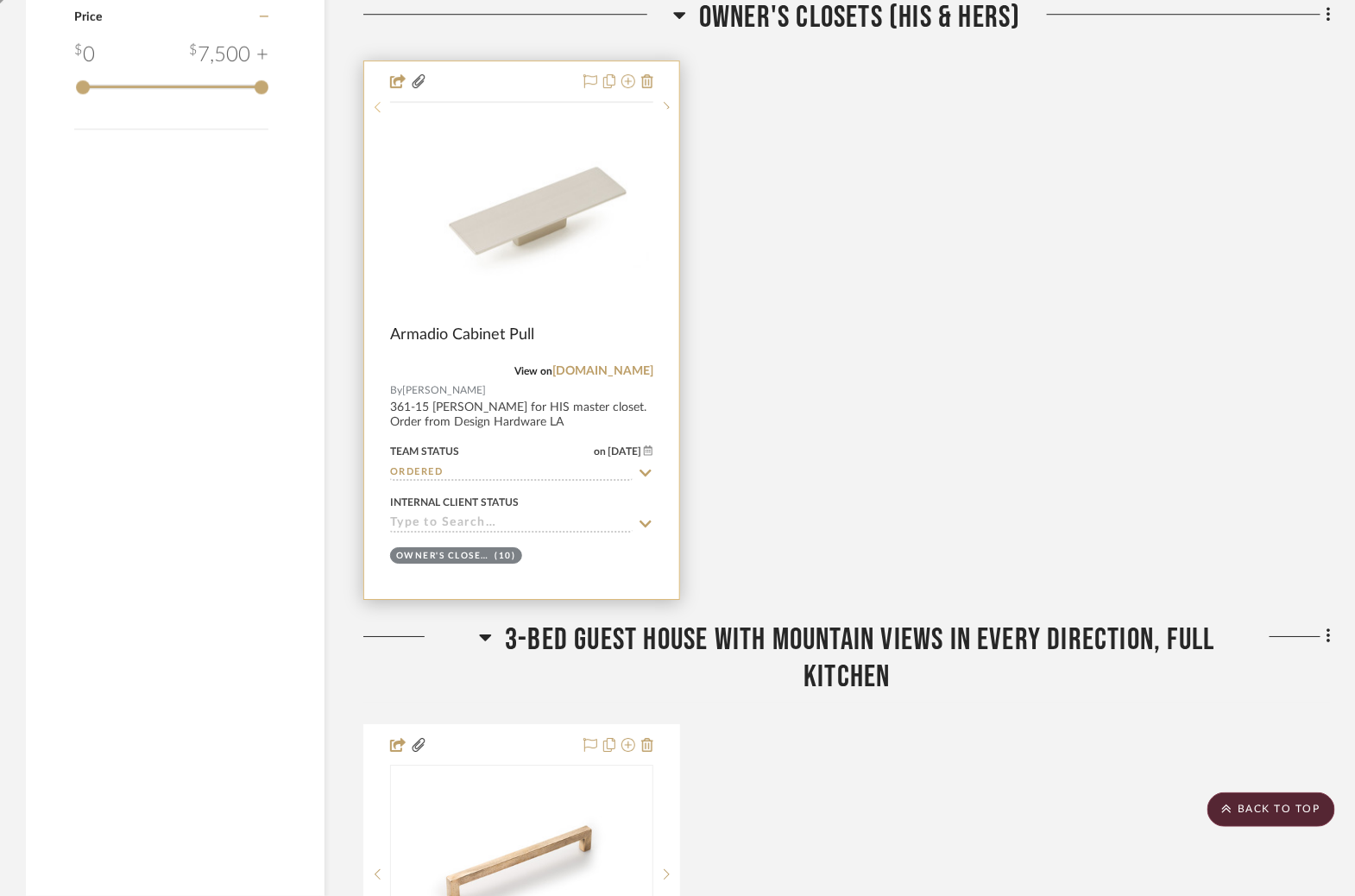
click at [383, 113] on div at bounding box center [377, 106] width 26 height 12
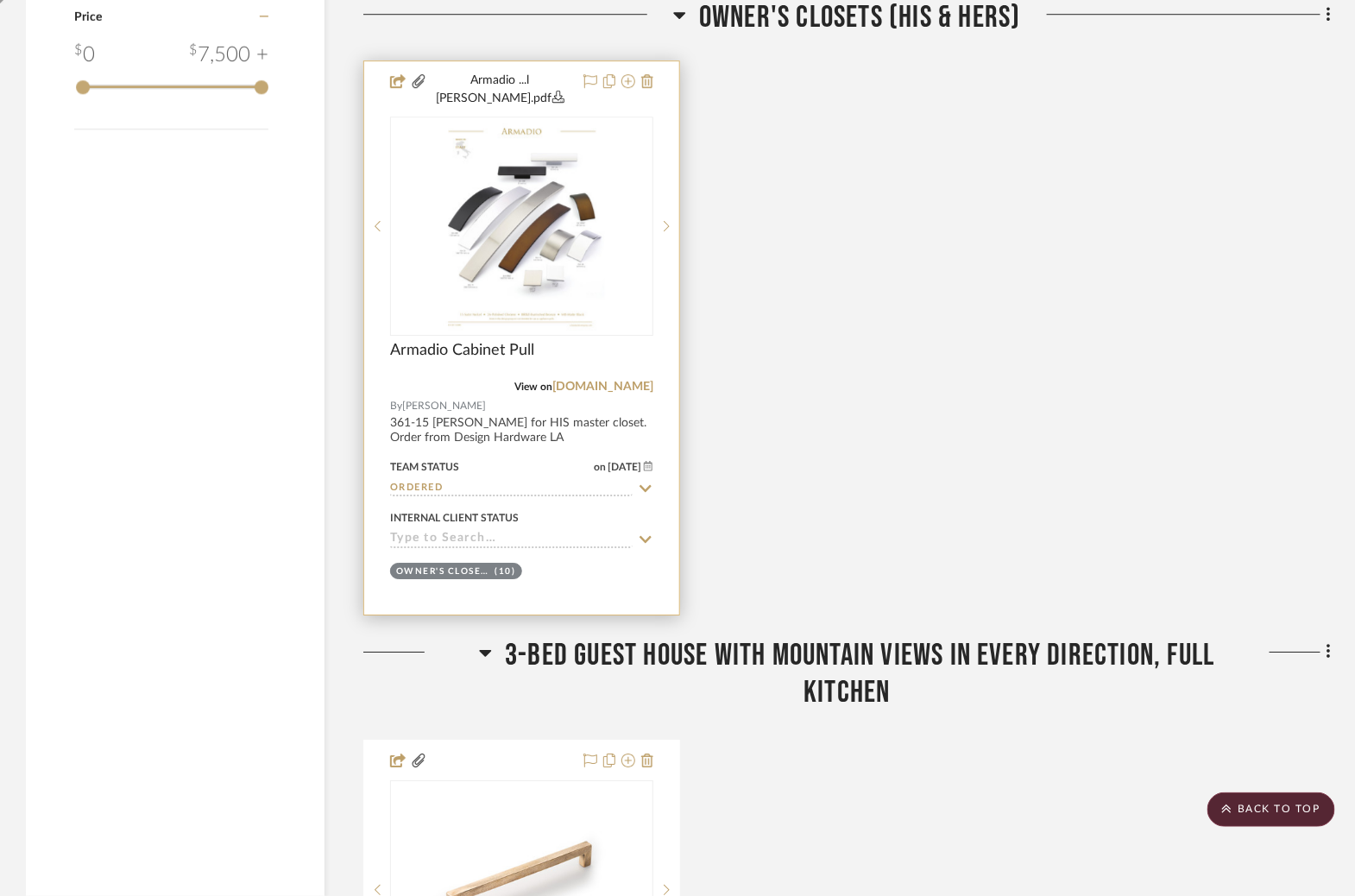
click at [562, 230] on img "2" at bounding box center [522, 226] width 166 height 216
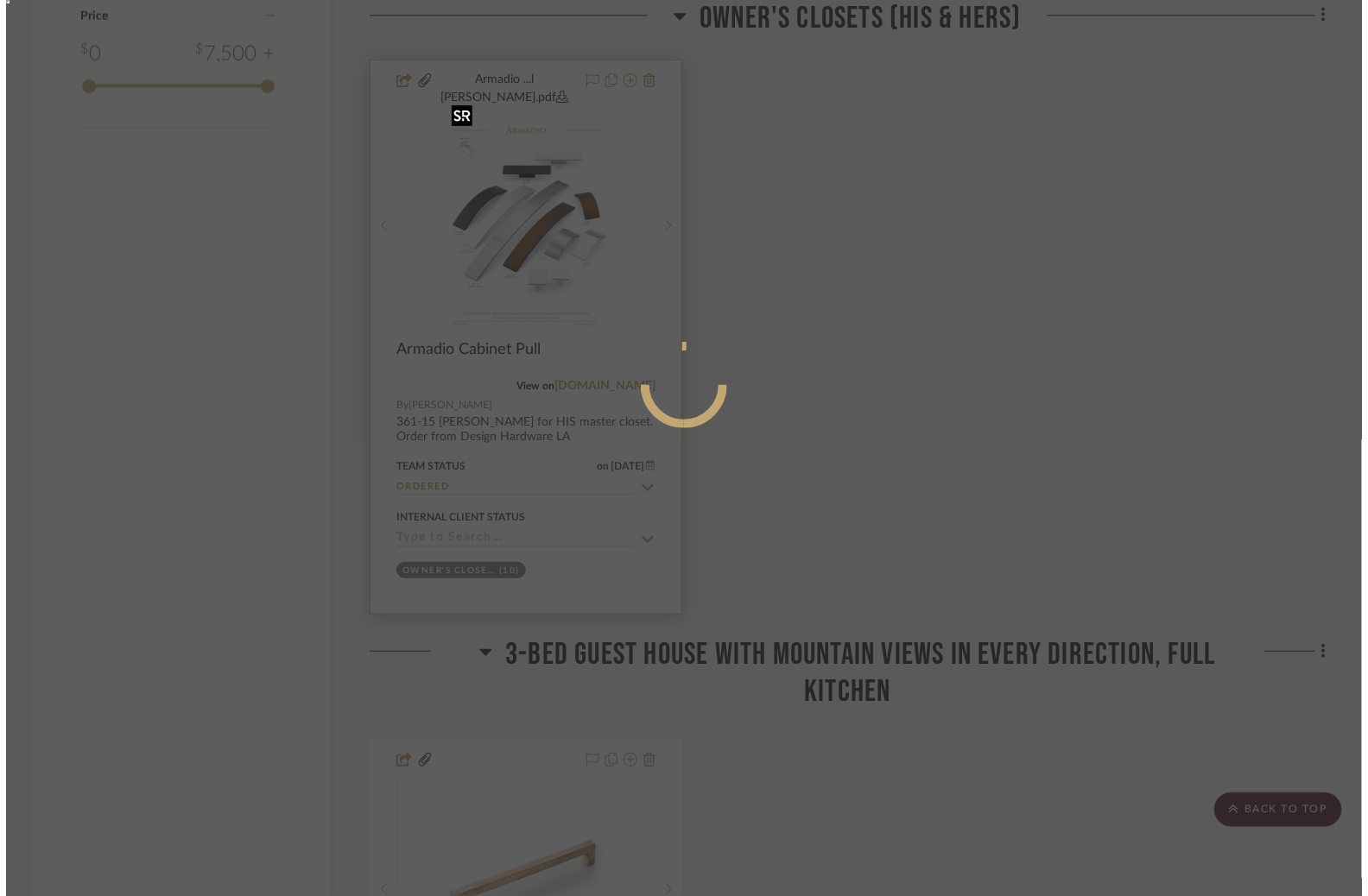
scroll to position [0, 0]
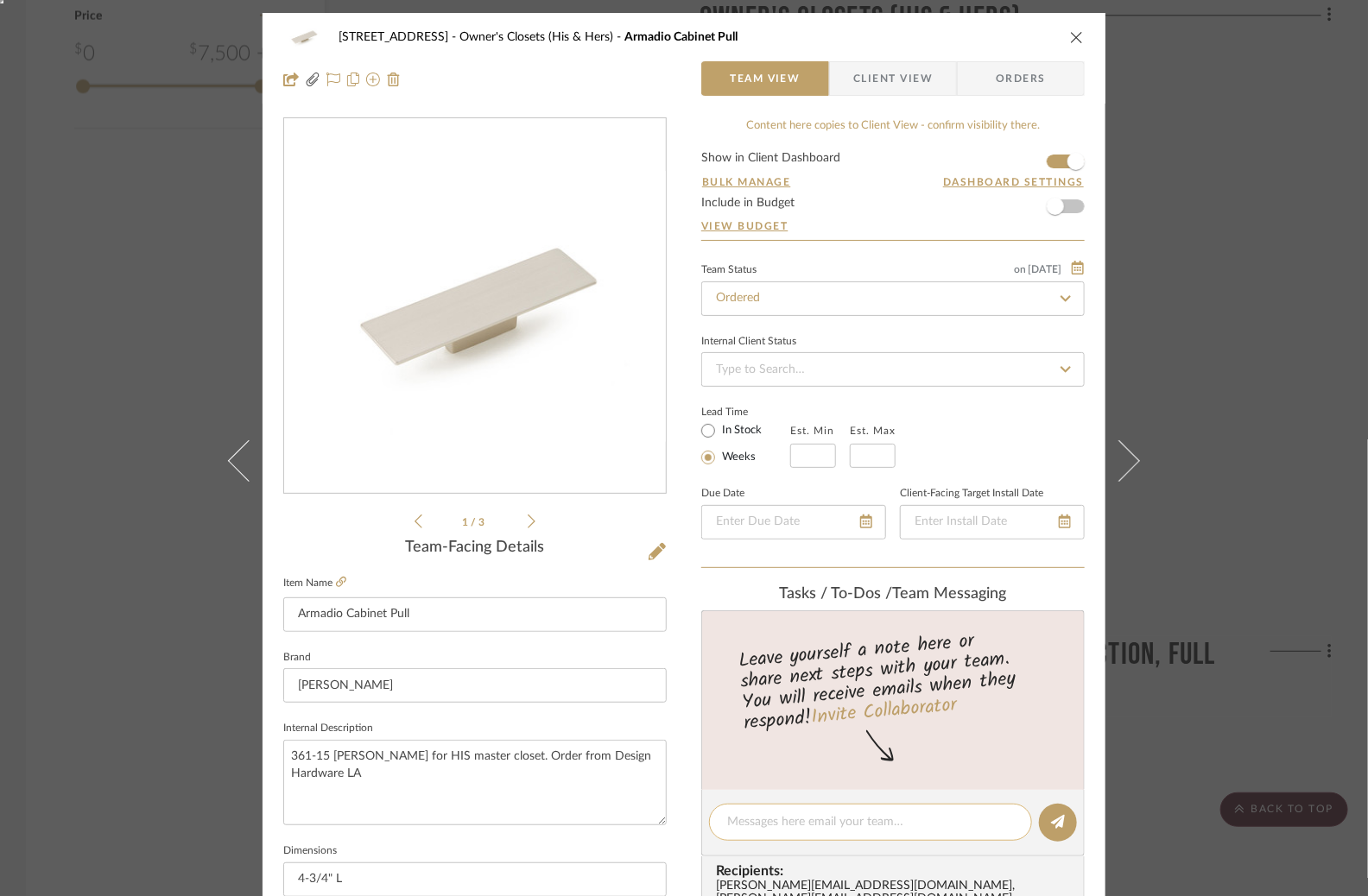
click at [774, 817] on textarea at bounding box center [870, 821] width 287 height 18
type textarea "need more"
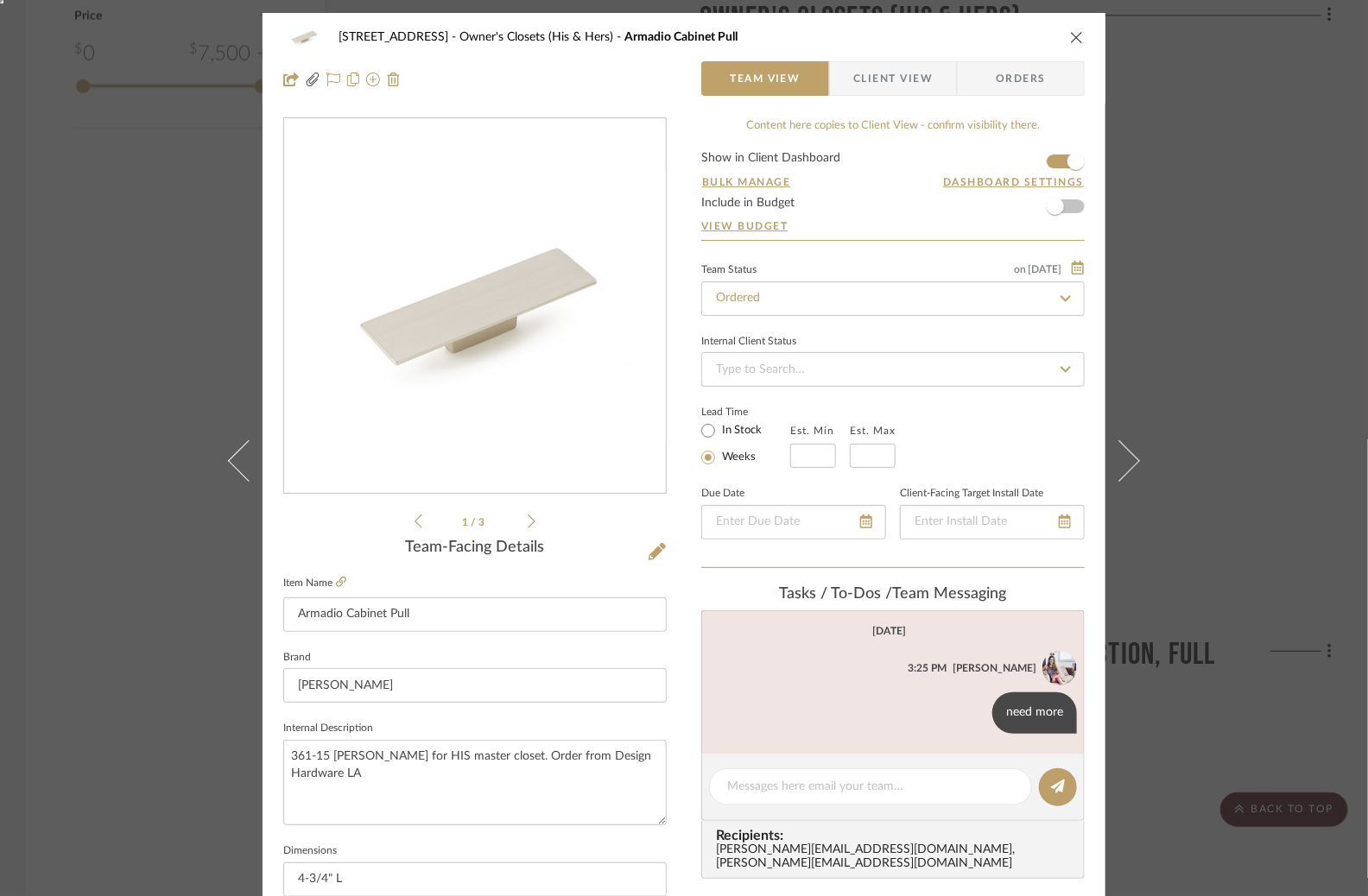
click at [1192, 429] on div "6135 N. 51st Place Owner's Closets (His & Hers) Armadio Cabinet Pull Team View …" at bounding box center [684, 448] width 1368 height 896
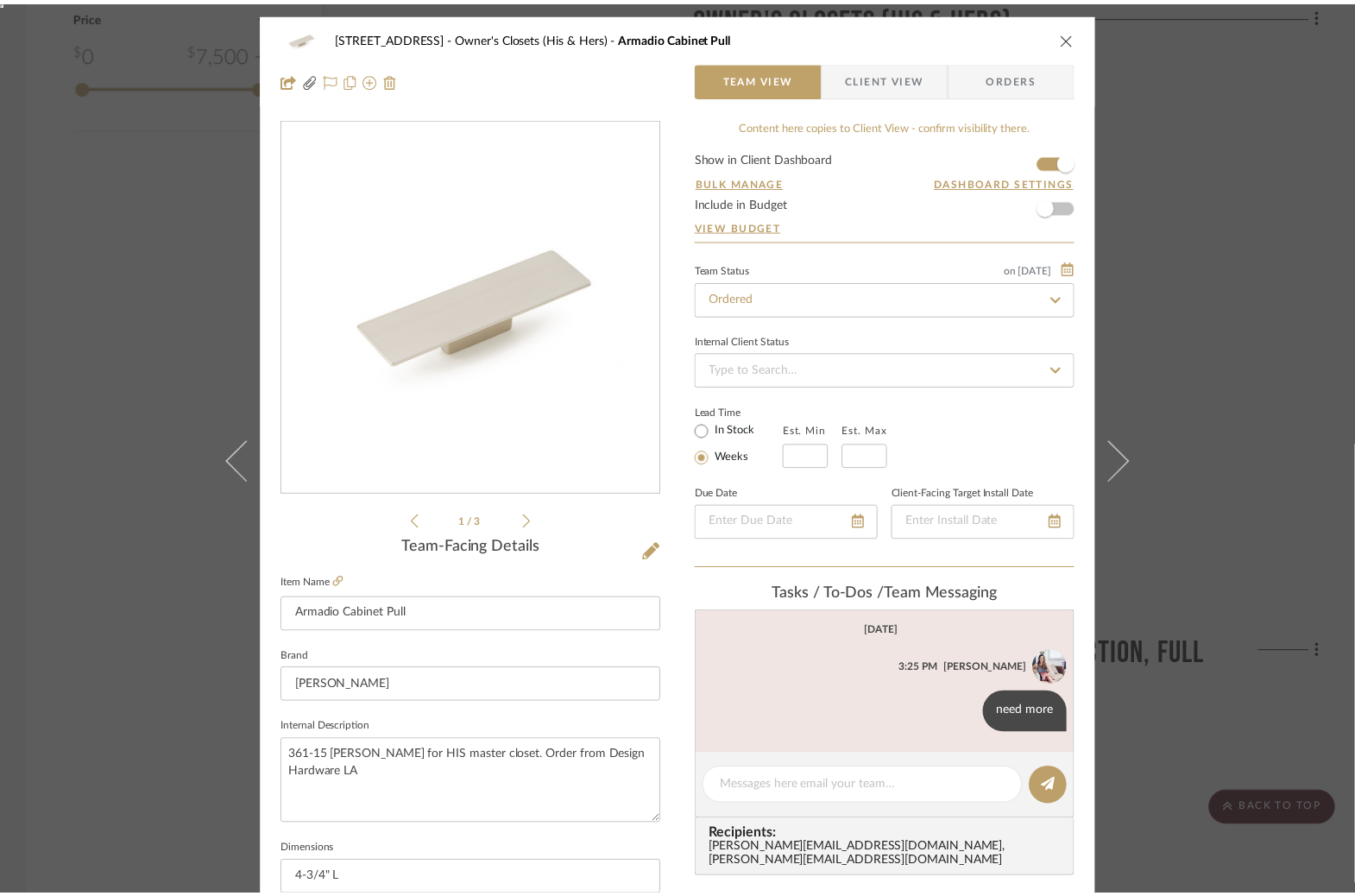
scroll to position [1922, 0]
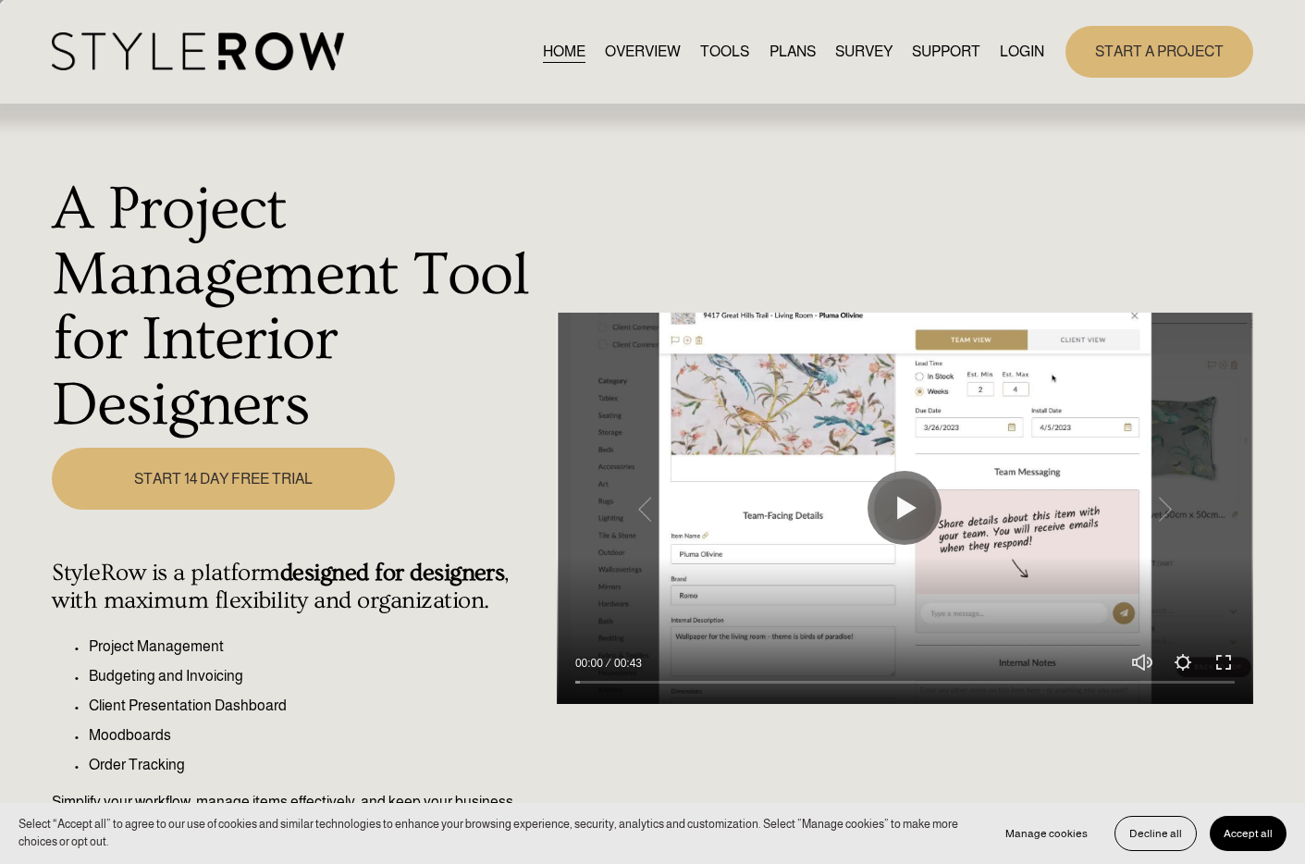
click at [1025, 51] on link "LOGIN" at bounding box center [1022, 51] width 44 height 25
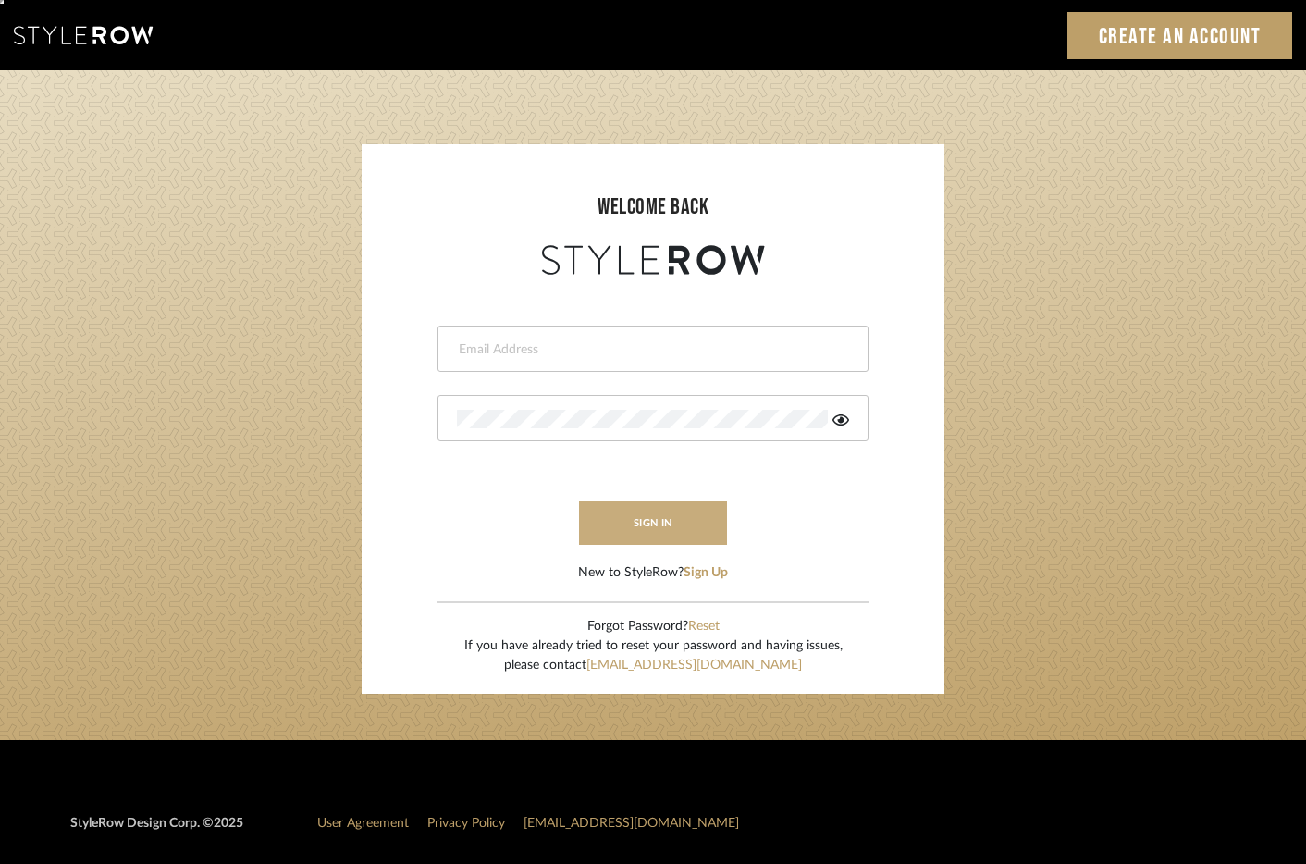
type input "erinn@erinnv.com"
click at [658, 536] on button "sign in" at bounding box center [653, 522] width 148 height 43
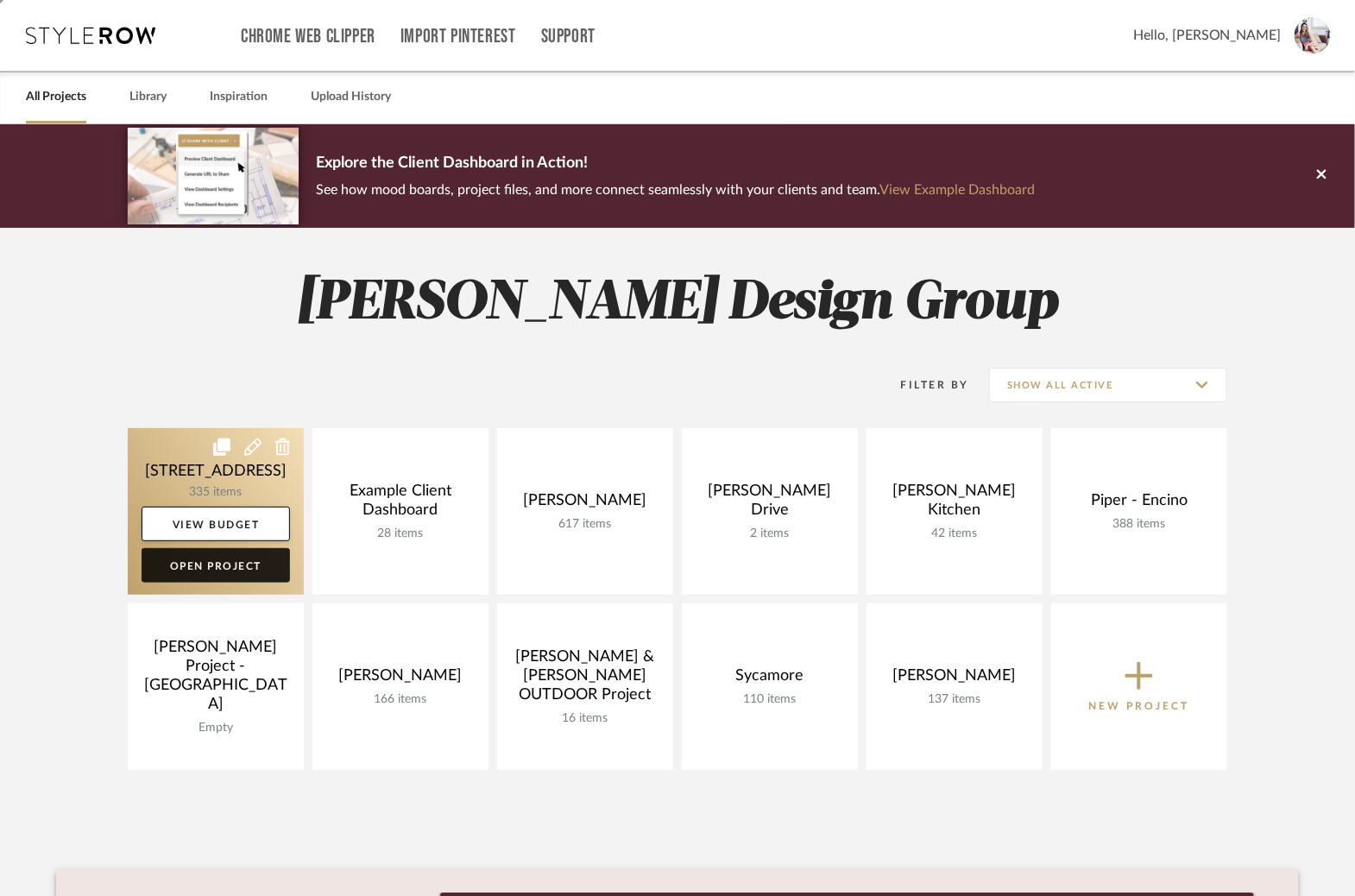
click at [258, 559] on link "Open Project" at bounding box center [216, 565] width 148 height 35
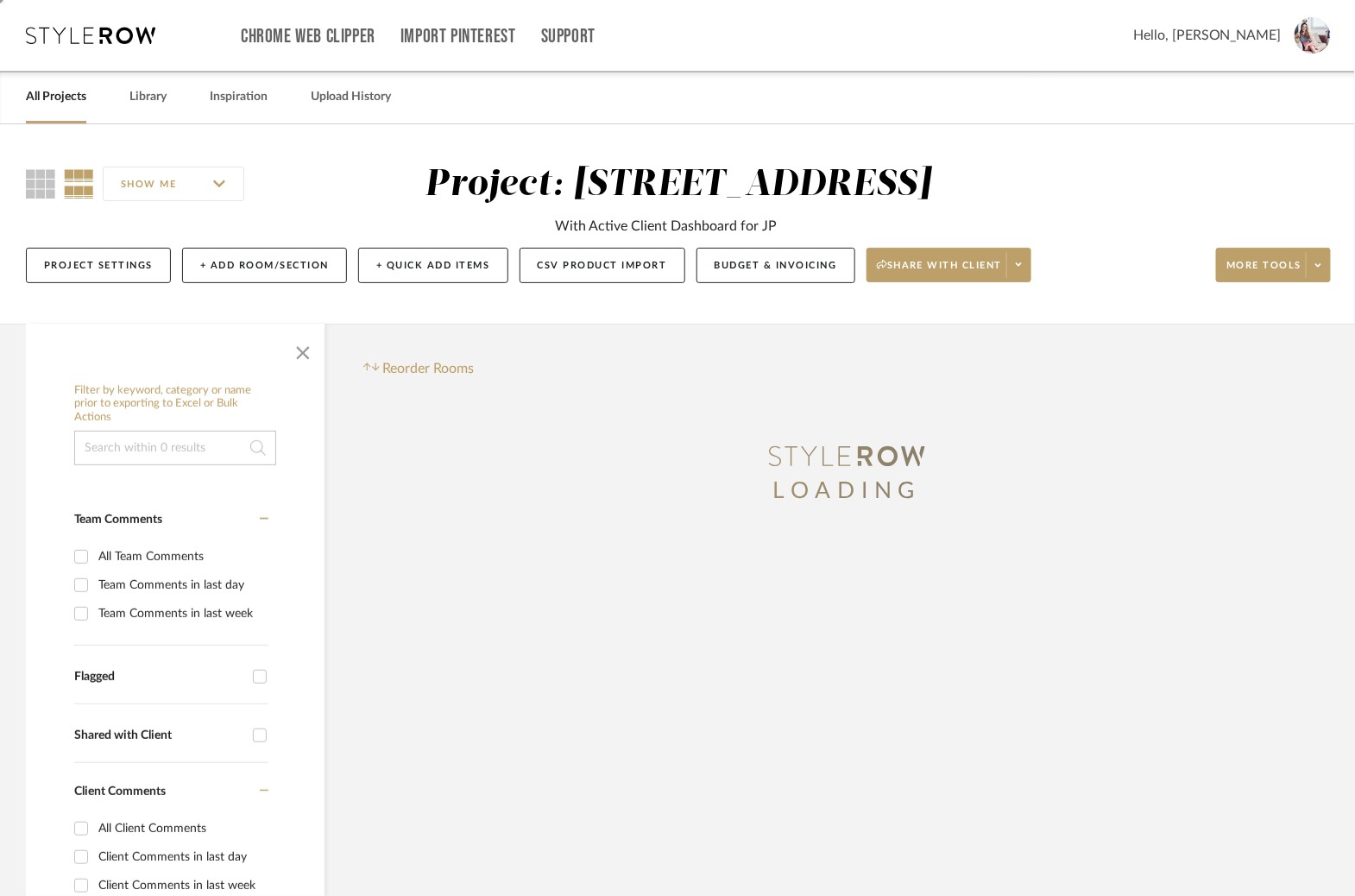
click at [187, 453] on input at bounding box center [175, 447] width 202 height 35
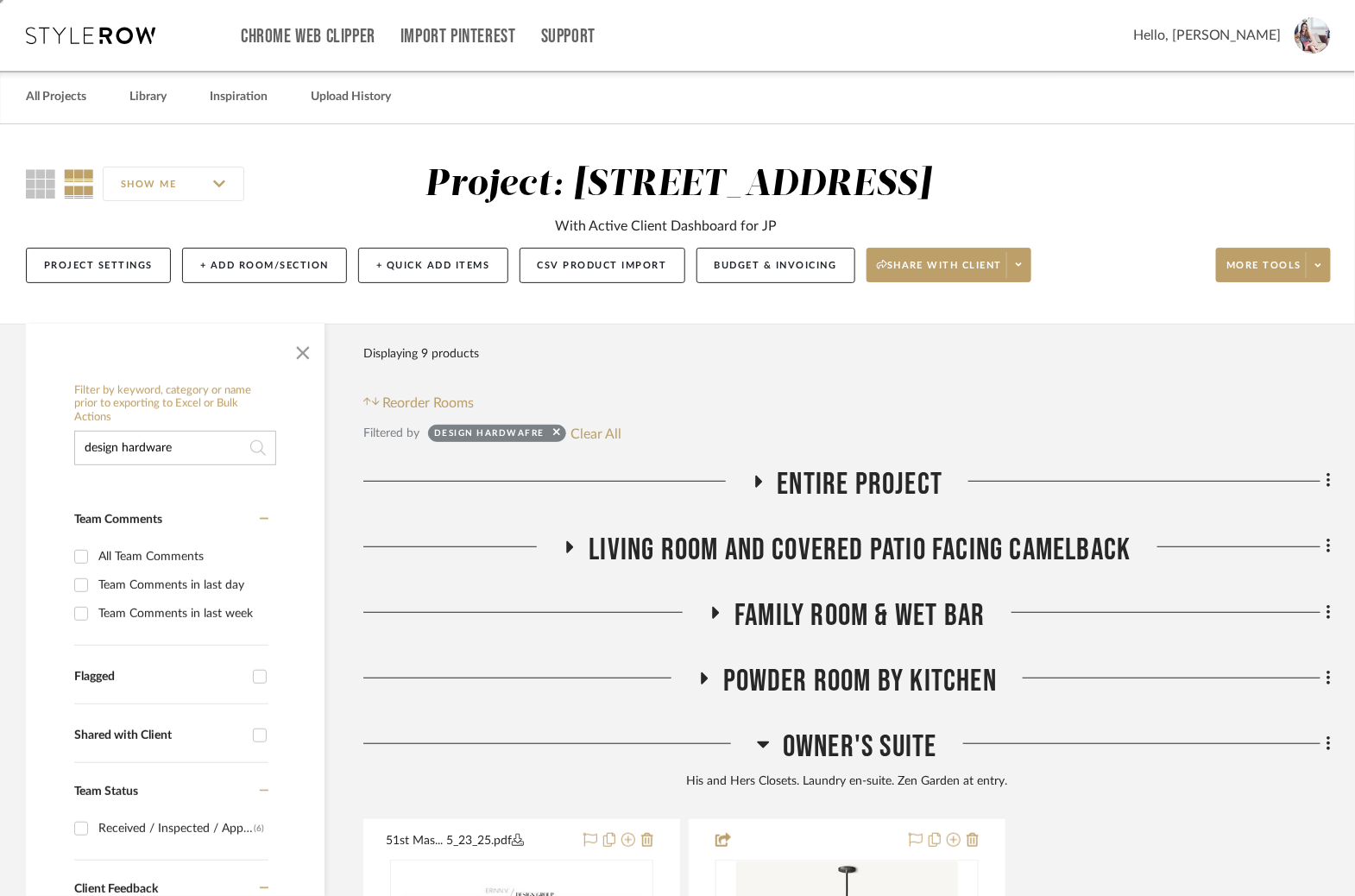
type input "design hardware"
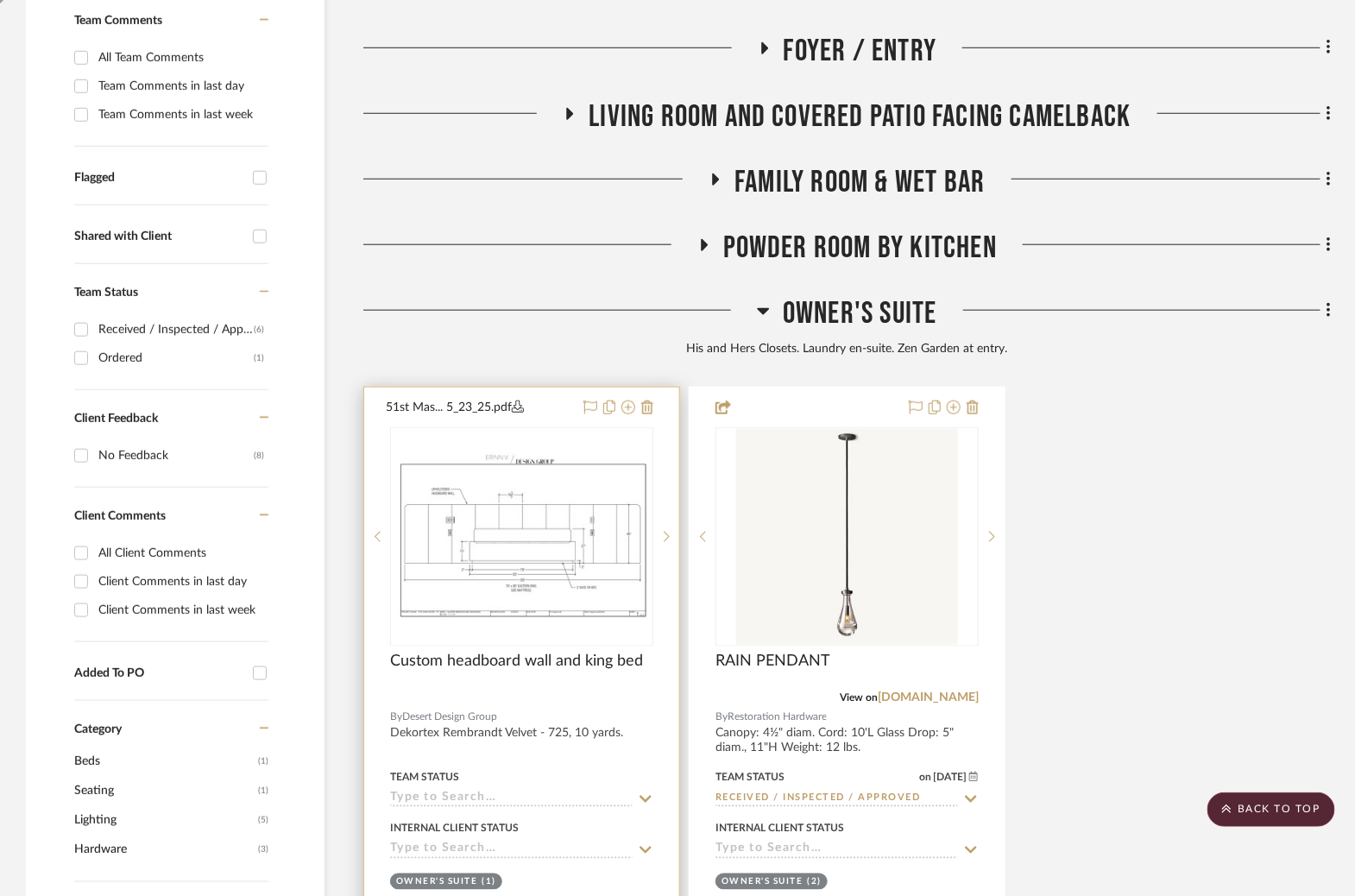
scroll to position [399, 0]
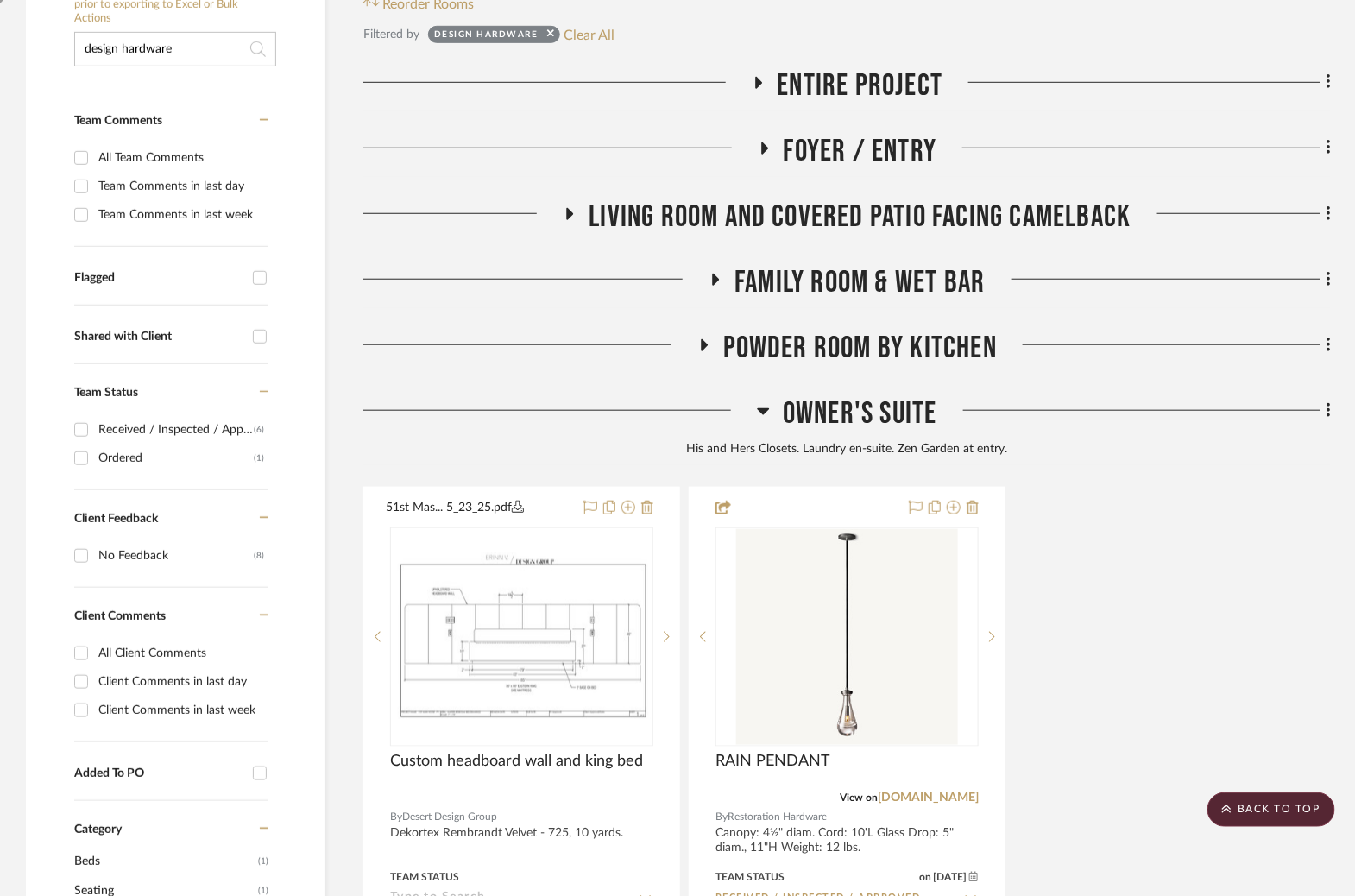
click at [572, 216] on icon at bounding box center [569, 214] width 21 height 13
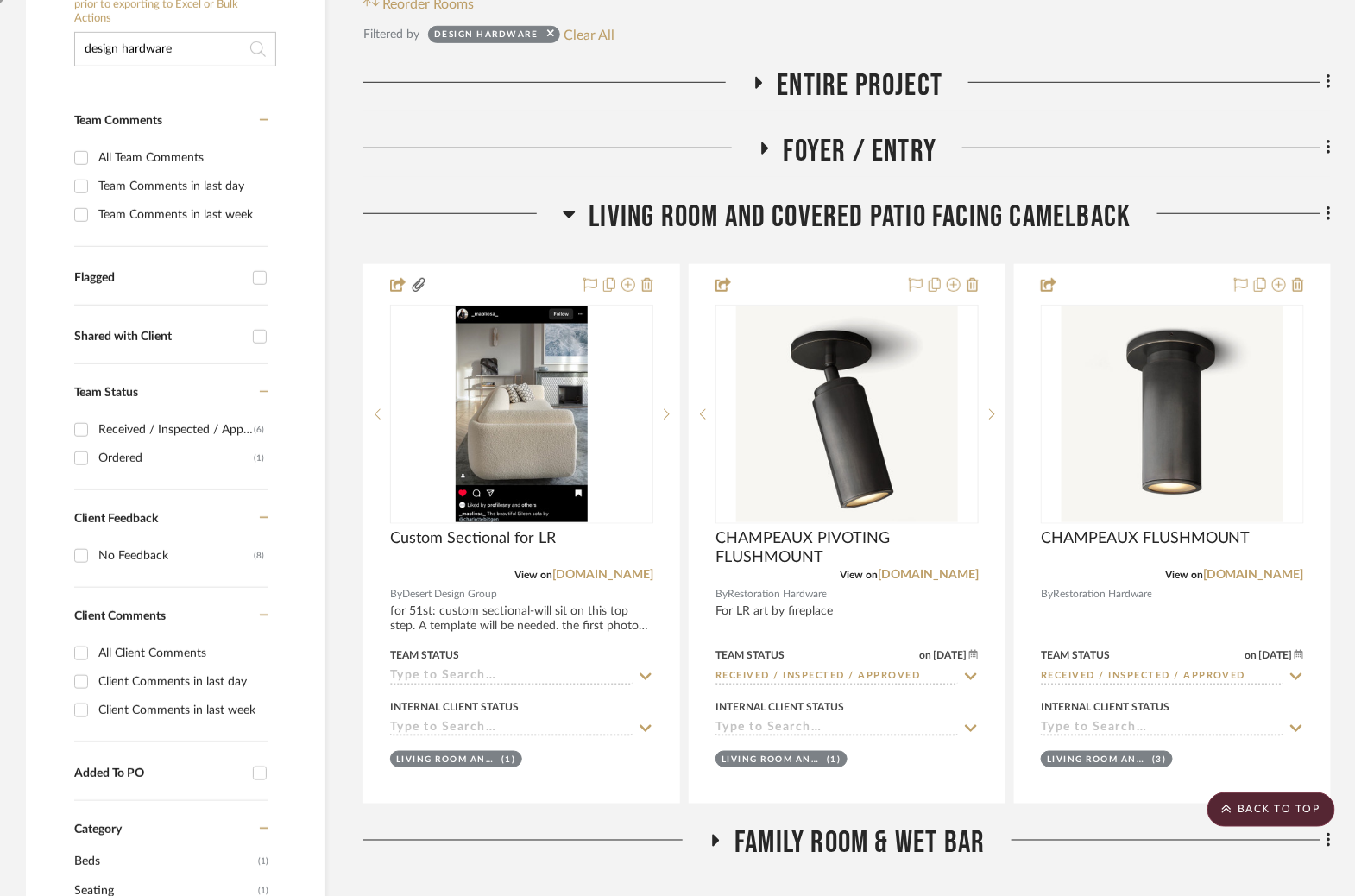
click at [765, 146] on icon at bounding box center [764, 148] width 7 height 12
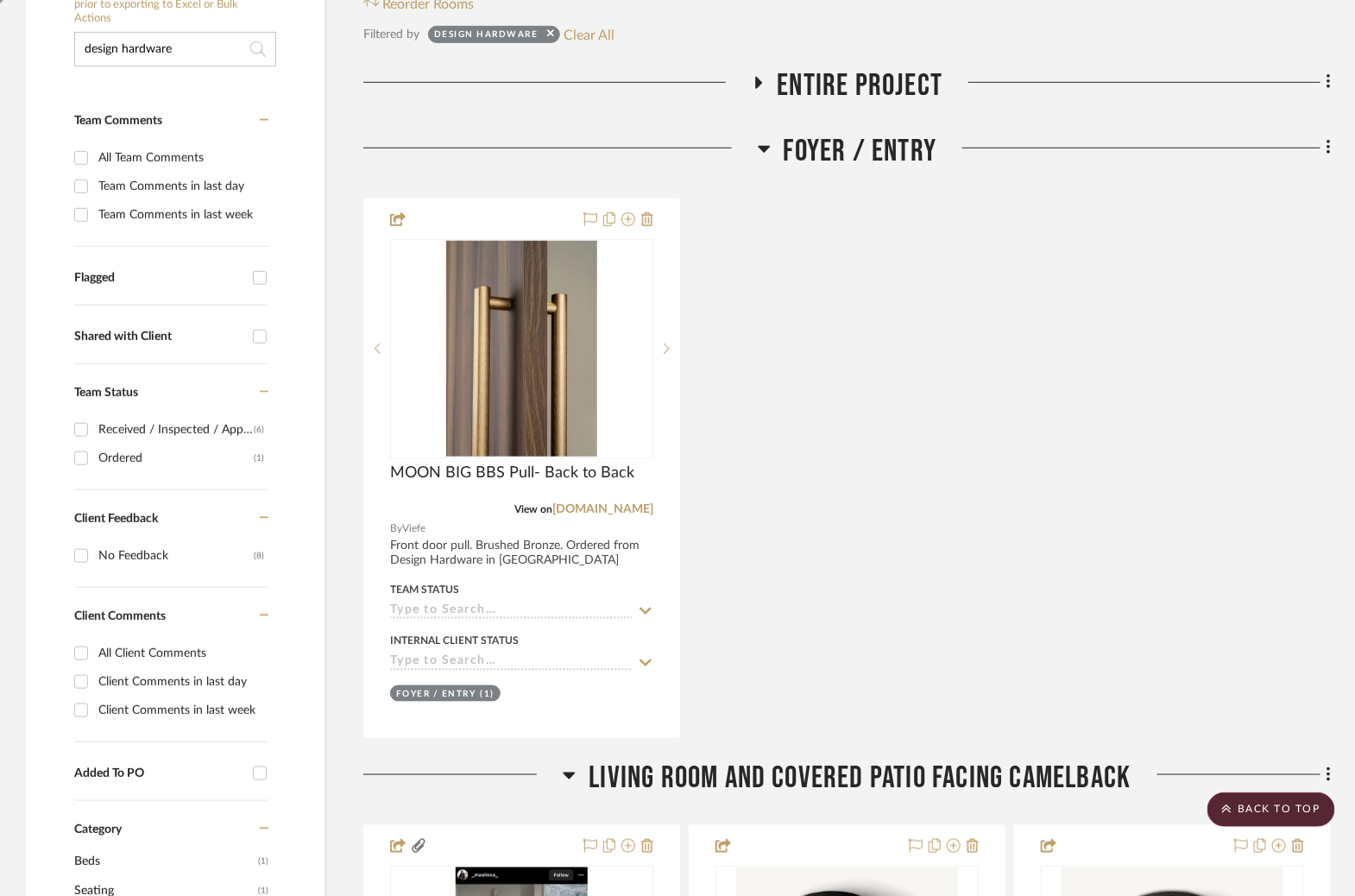
click at [757, 78] on icon at bounding box center [758, 82] width 7 height 12
